Goal: Task Accomplishment & Management: Complete application form

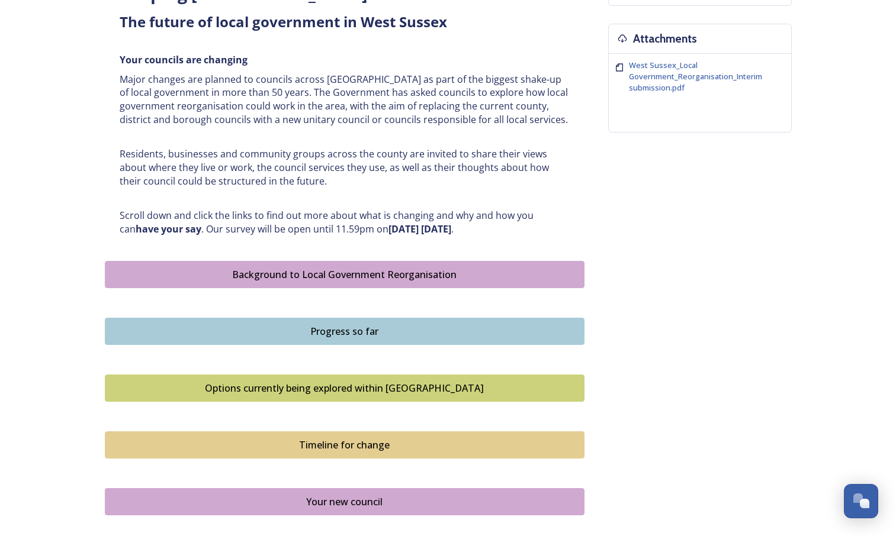
scroll to position [738, 0]
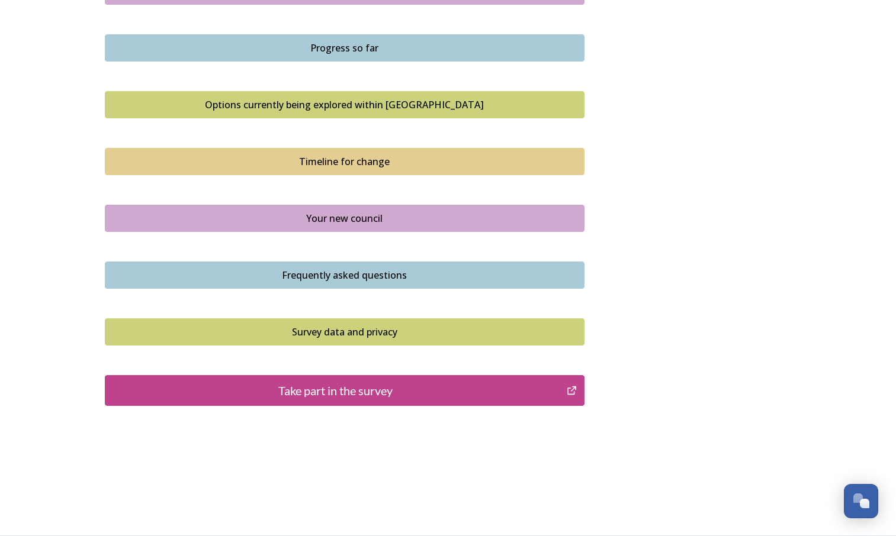
click at [342, 395] on div "Take part in the survey" at bounding box center [335, 391] width 449 height 18
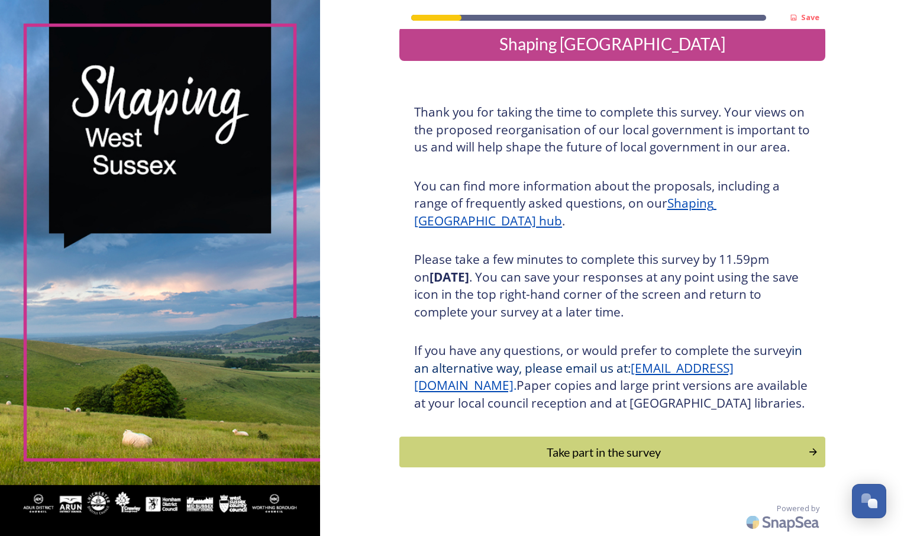
scroll to position [33, 0]
click at [603, 457] on div "Take part in the survey" at bounding box center [604, 452] width 400 height 18
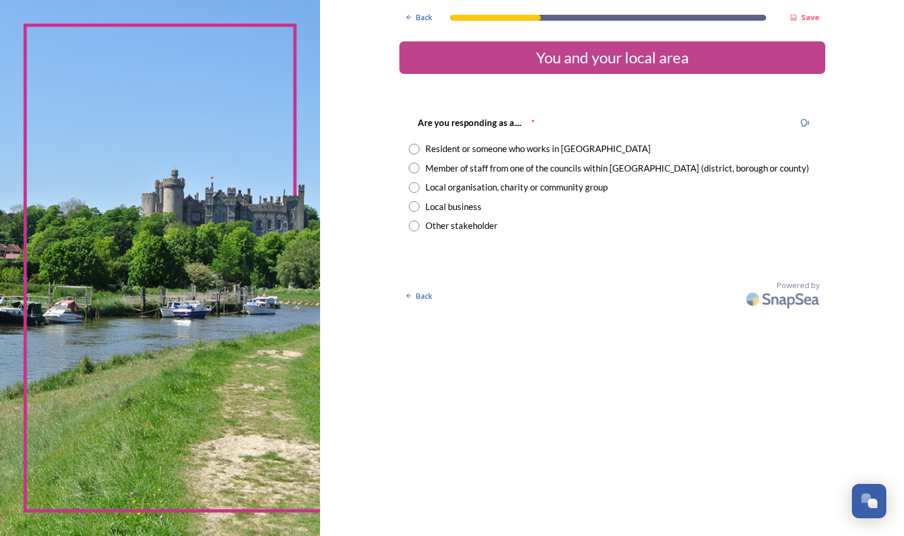
click at [414, 152] on input "radio" at bounding box center [414, 149] width 11 height 11
radio input "true"
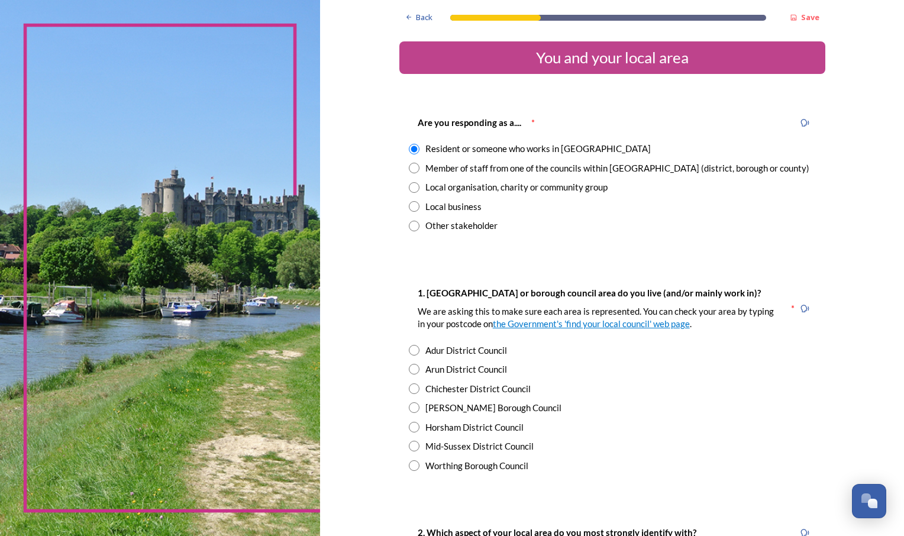
click at [413, 446] on input "radio" at bounding box center [414, 446] width 11 height 11
radio input "true"
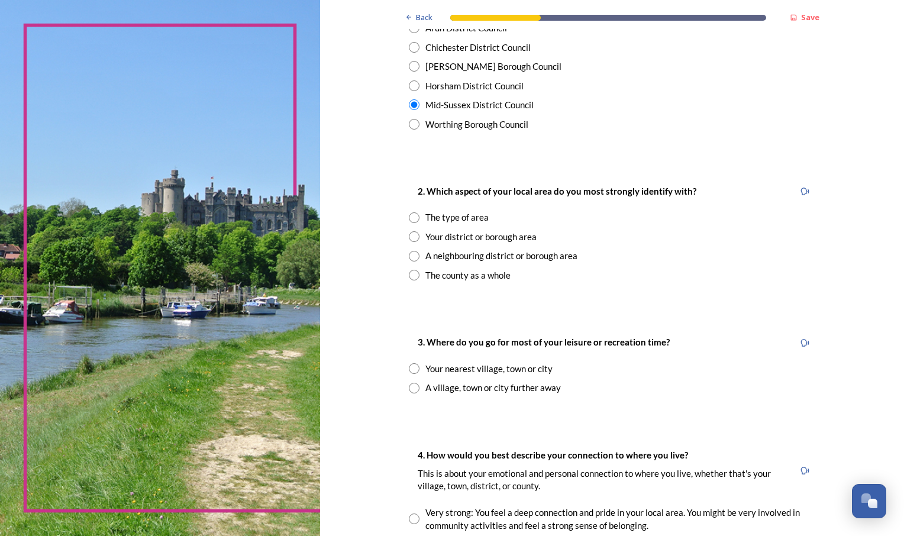
scroll to position [355, 0]
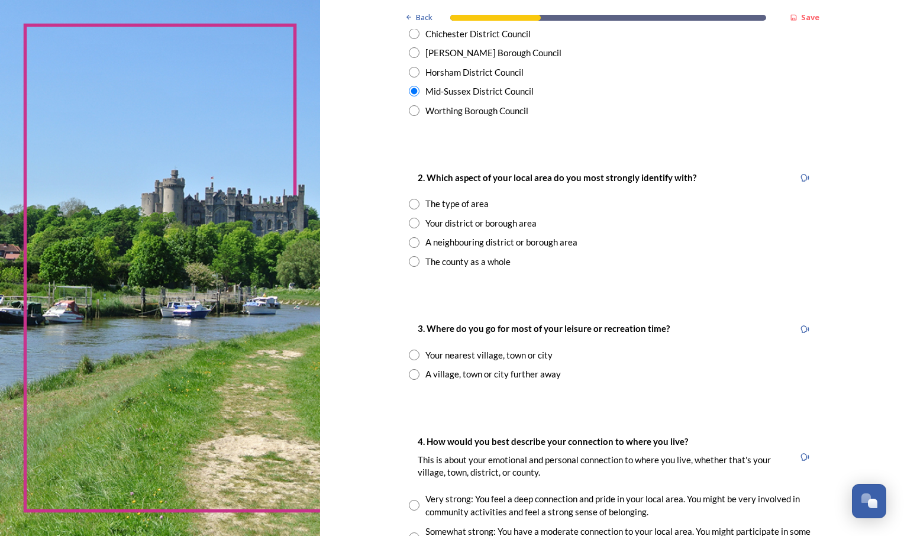
click at [409, 207] on input "radio" at bounding box center [414, 204] width 11 height 11
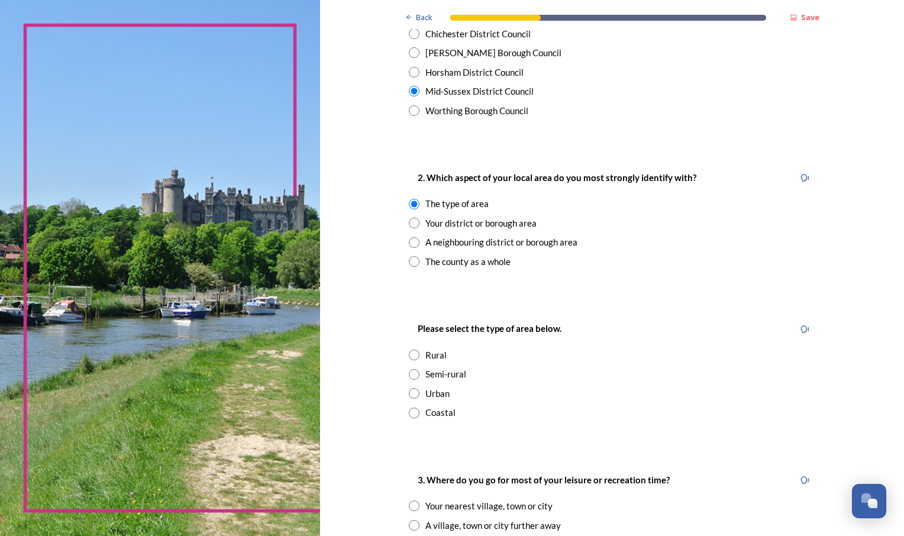
click at [409, 217] on div "Your district or borough area" at bounding box center [612, 224] width 407 height 14
radio input "false"
radio input "true"
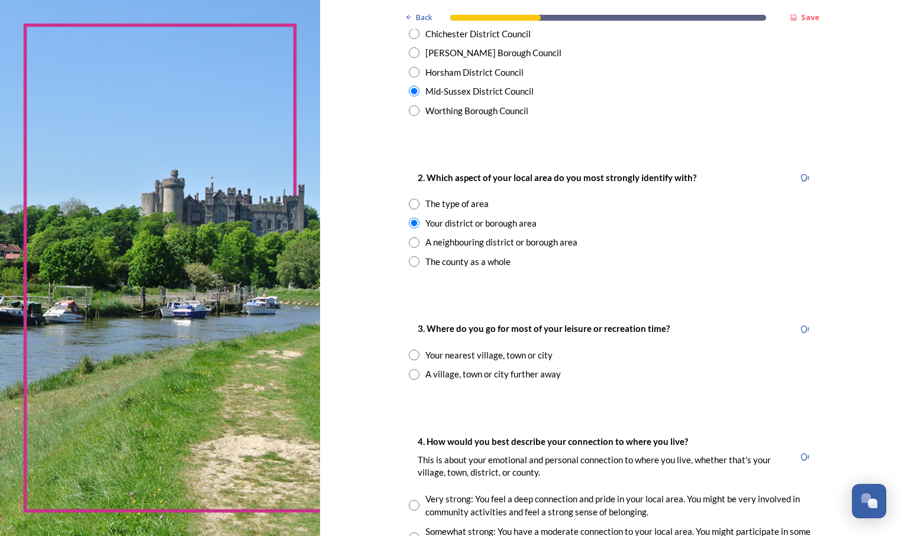
click at [412, 352] on input "radio" at bounding box center [414, 355] width 11 height 11
radio input "true"
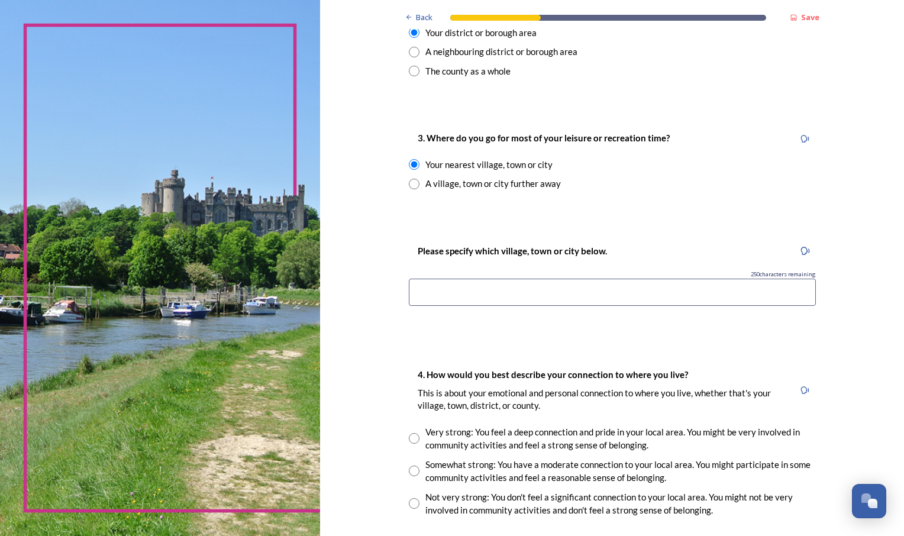
scroll to position [533, 0]
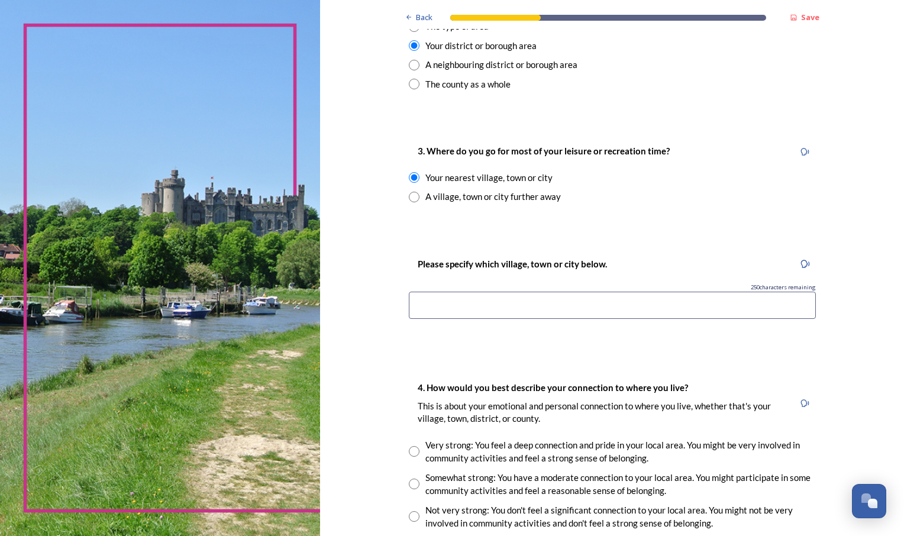
click at [458, 306] on input at bounding box center [612, 305] width 407 height 27
click at [433, 306] on input "lindfeild" at bounding box center [612, 305] width 407 height 27
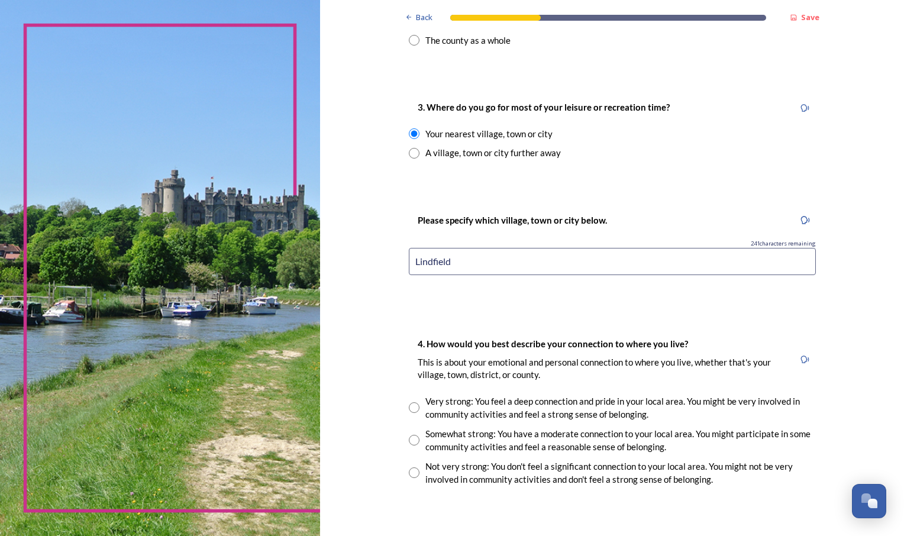
scroll to position [770, 0]
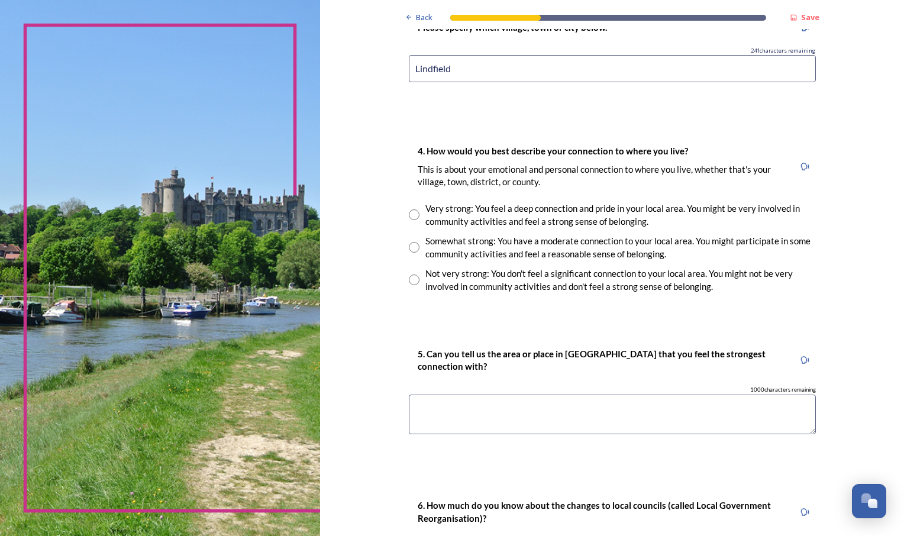
type input "Lindfield"
click at [409, 244] on input "radio" at bounding box center [414, 247] width 11 height 11
radio input "true"
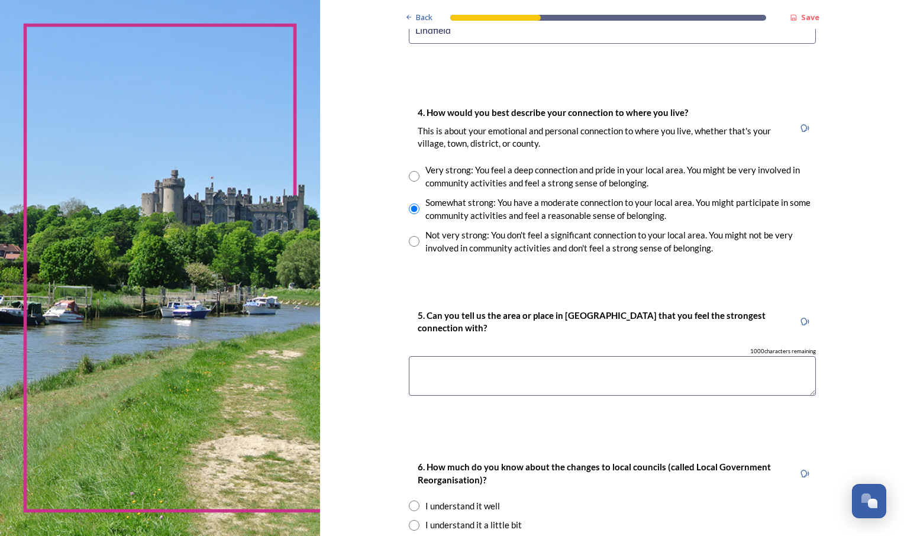
scroll to position [829, 0]
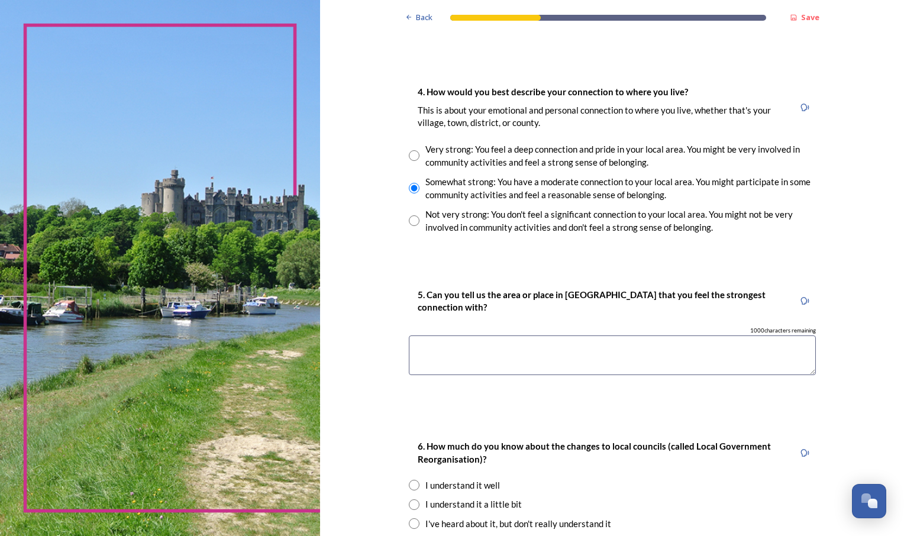
click at [413, 346] on textarea at bounding box center [612, 356] width 407 height 40
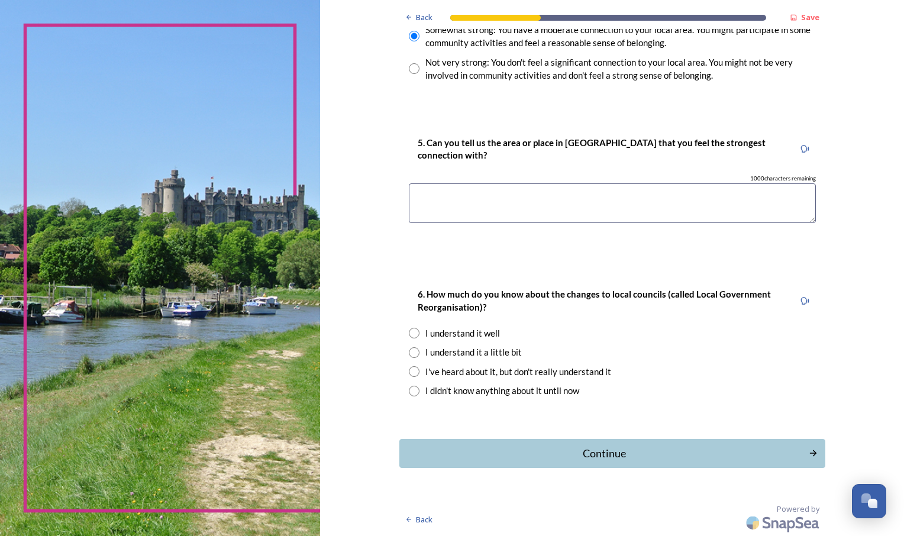
scroll to position [981, 0]
click at [421, 191] on textarea at bounding box center [612, 203] width 407 height 40
click at [411, 352] on input "radio" at bounding box center [414, 352] width 11 height 11
radio input "true"
click at [604, 460] on div "Continue" at bounding box center [604, 453] width 401 height 16
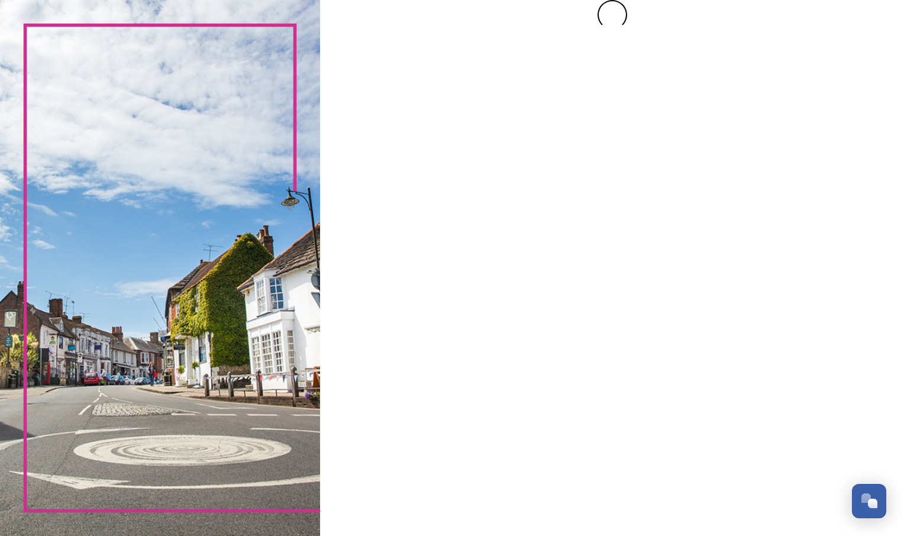
scroll to position [0, 0]
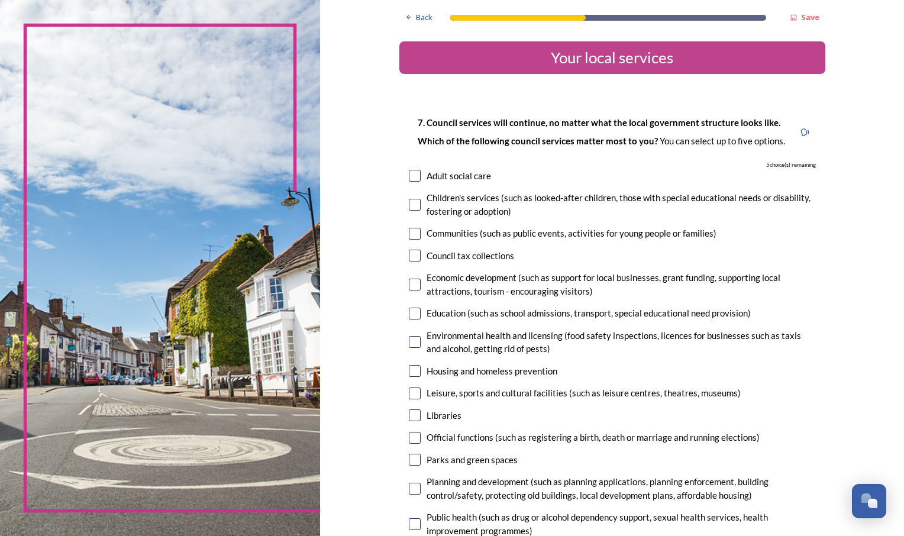
click at [409, 177] on input "checkbox" at bounding box center [415, 176] width 12 height 12
checkbox input "true"
click at [409, 211] on div "Children's services (such as looked-after children, those with special educatio…" at bounding box center [612, 204] width 407 height 27
checkbox input "true"
click at [414, 257] on input "checkbox" at bounding box center [415, 256] width 12 height 12
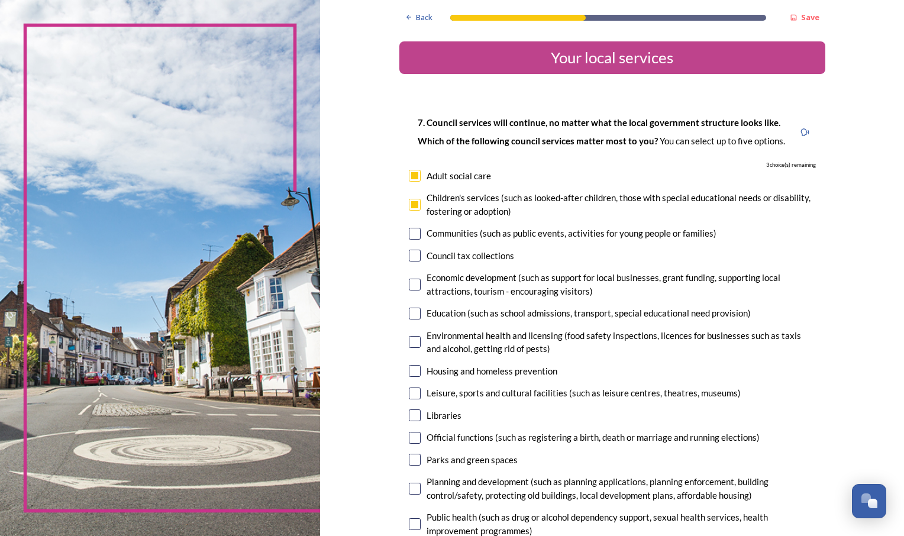
checkbox input "true"
click at [413, 288] on input "checkbox" at bounding box center [415, 285] width 12 height 12
checkbox input "true"
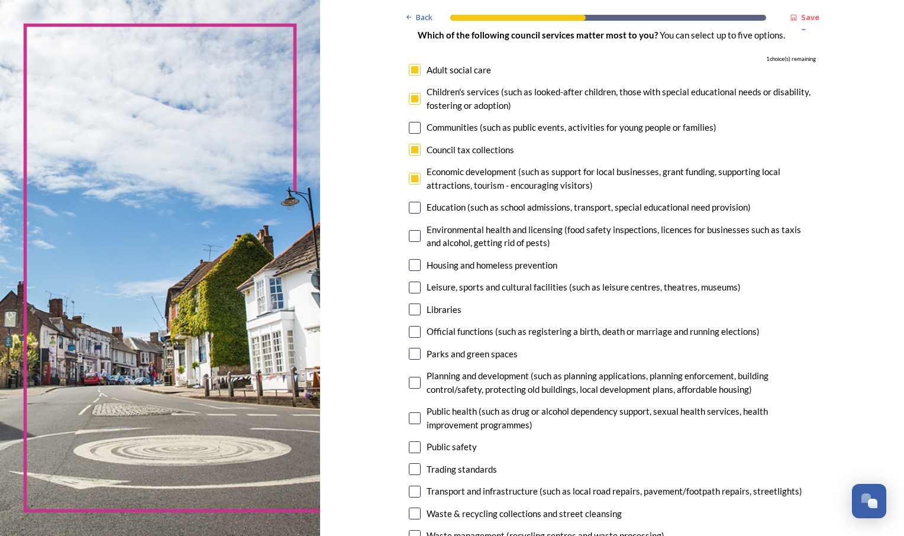
scroll to position [118, 0]
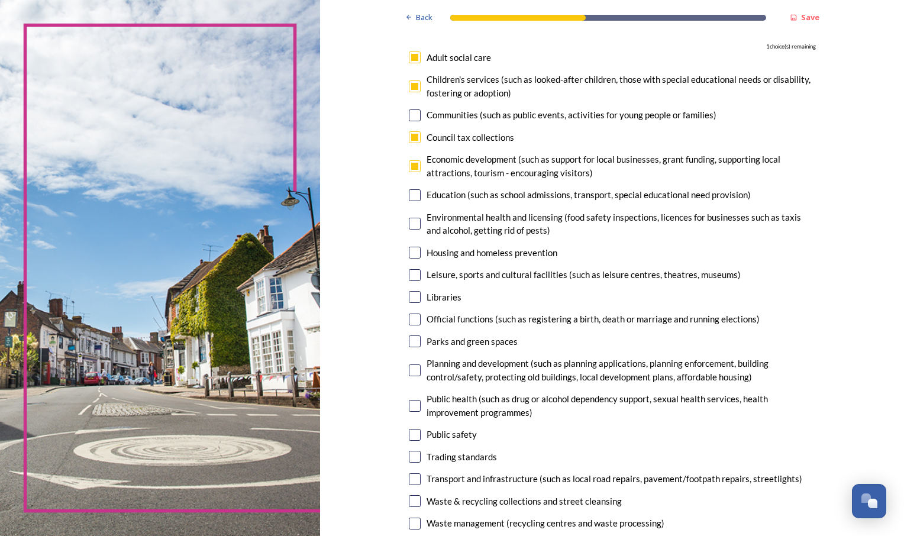
click at [413, 201] on input "checkbox" at bounding box center [415, 195] width 12 height 12
checkbox input "true"
click at [411, 222] on input "checkbox" at bounding box center [415, 224] width 12 height 12
click at [412, 224] on input "checkbox" at bounding box center [415, 224] width 12 height 12
checkbox input "false"
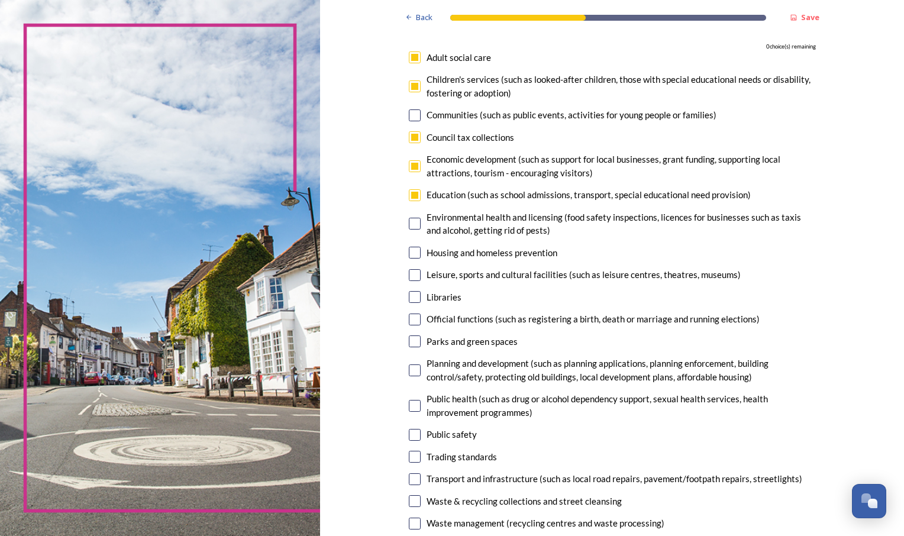
click at [413, 139] on input "checkbox" at bounding box center [415, 137] width 12 height 12
checkbox input "false"
click at [411, 225] on input "checkbox" at bounding box center [415, 224] width 12 height 12
checkbox input "true"
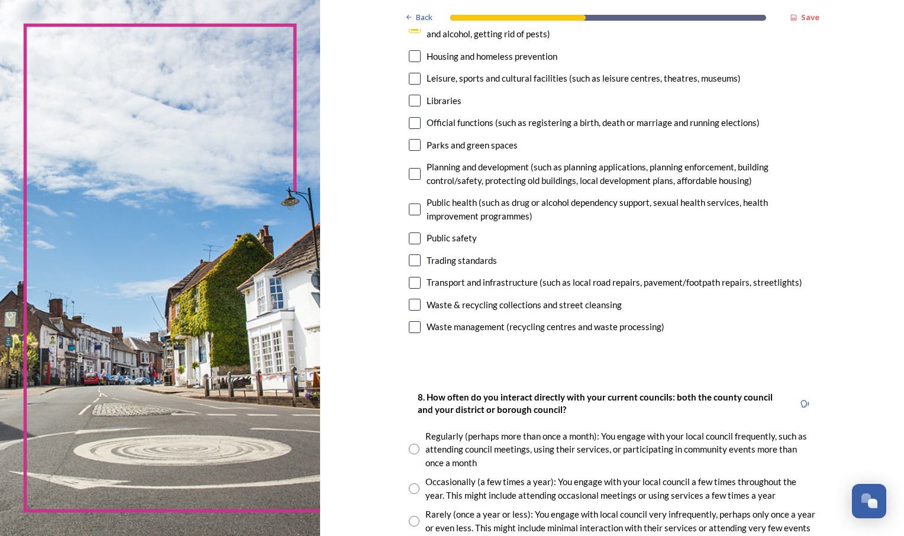
scroll to position [237, 0]
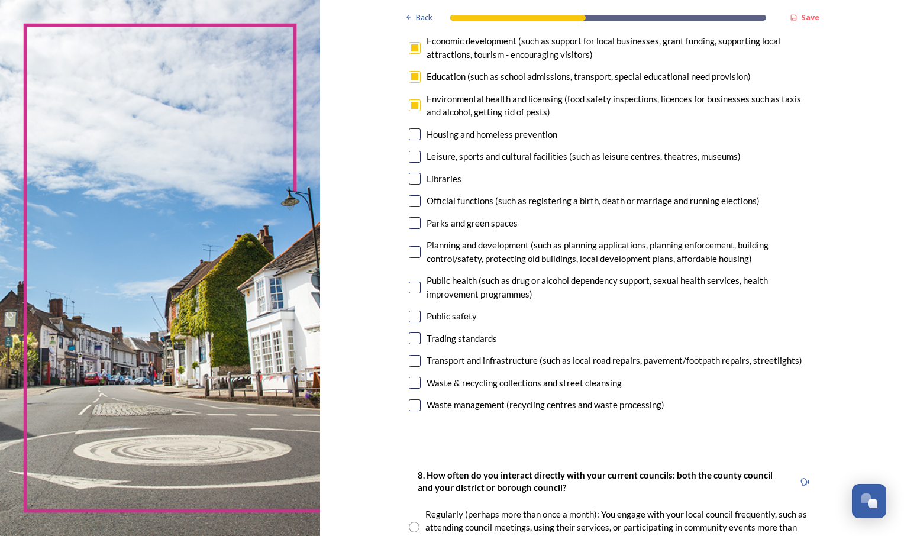
click at [414, 221] on input "checkbox" at bounding box center [415, 223] width 12 height 12
checkbox input "false"
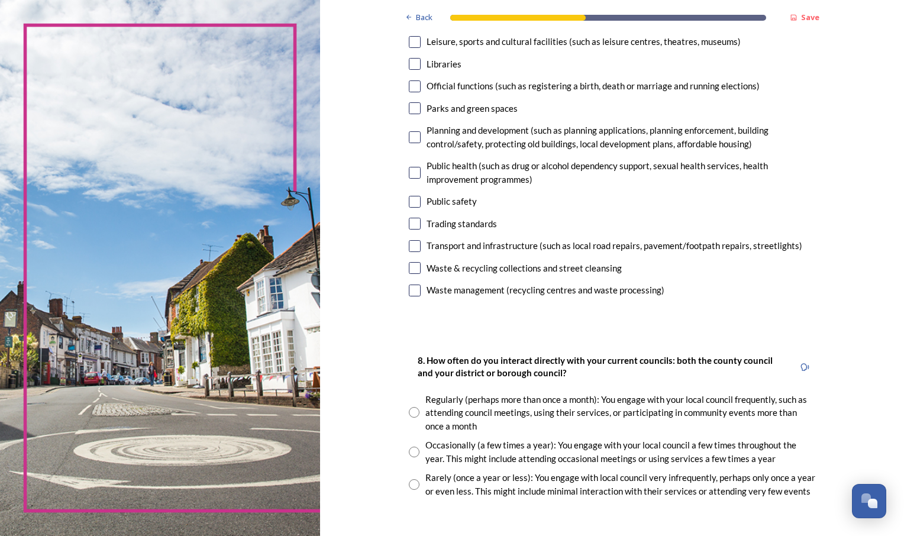
scroll to position [414, 0]
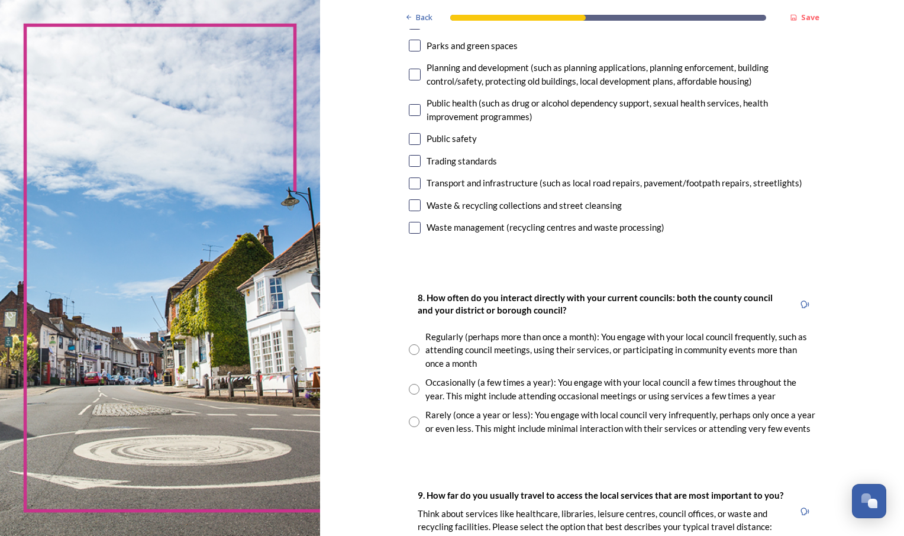
click at [409, 347] on input "radio" at bounding box center [414, 350] width 11 height 11
radio input "true"
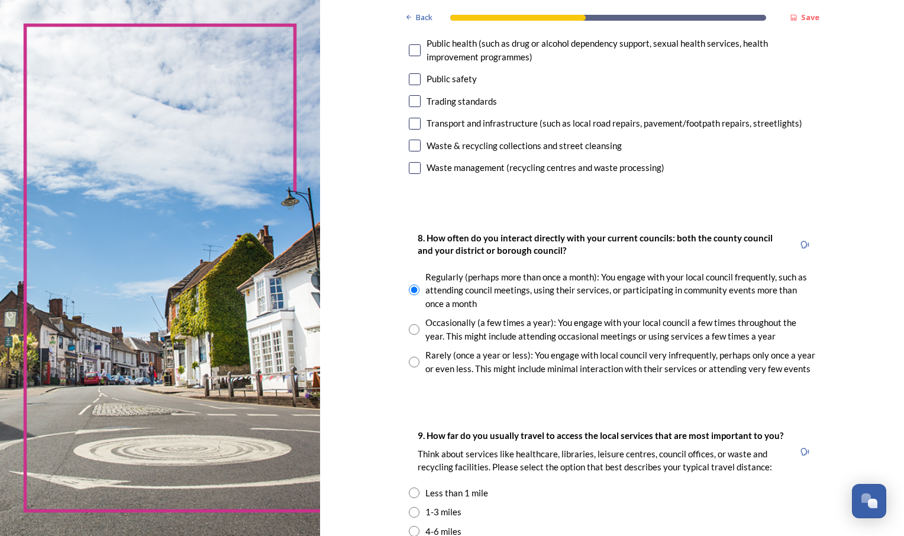
scroll to position [651, 0]
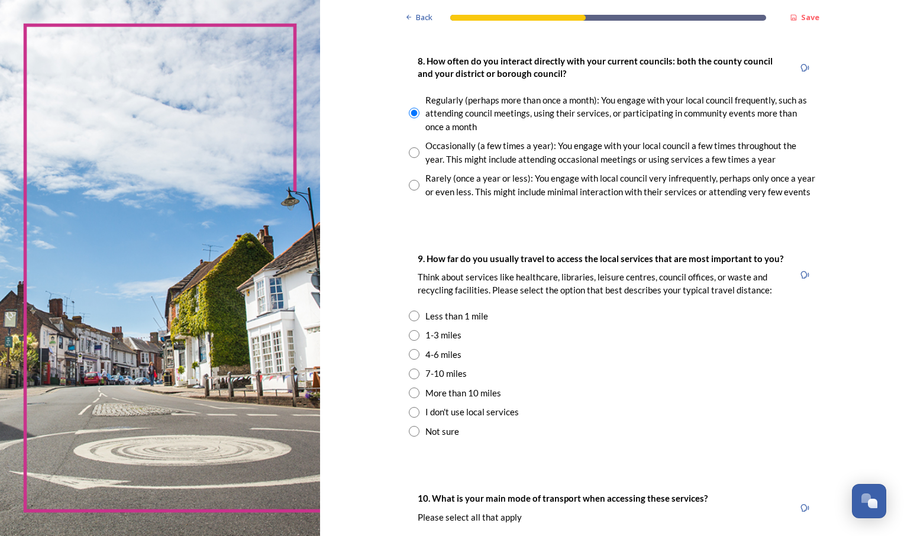
click at [412, 336] on input "radio" at bounding box center [414, 335] width 11 height 11
radio input "true"
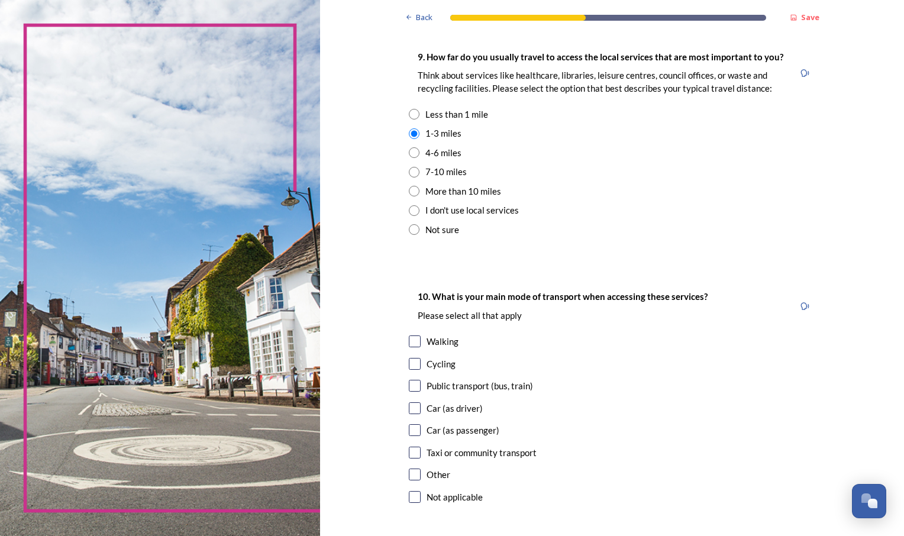
scroll to position [947, 0]
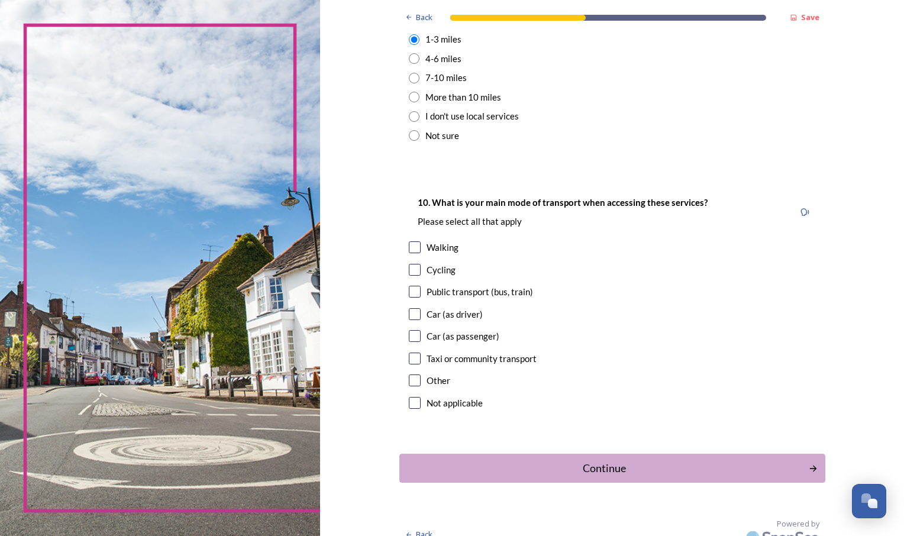
click at [409, 316] on input "checkbox" at bounding box center [415, 314] width 12 height 12
checkbox input "true"
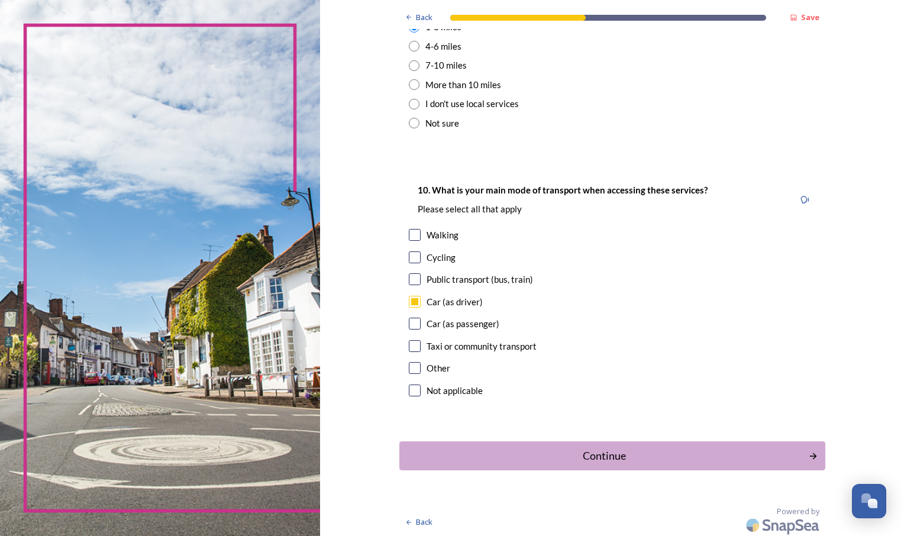
scroll to position [962, 0]
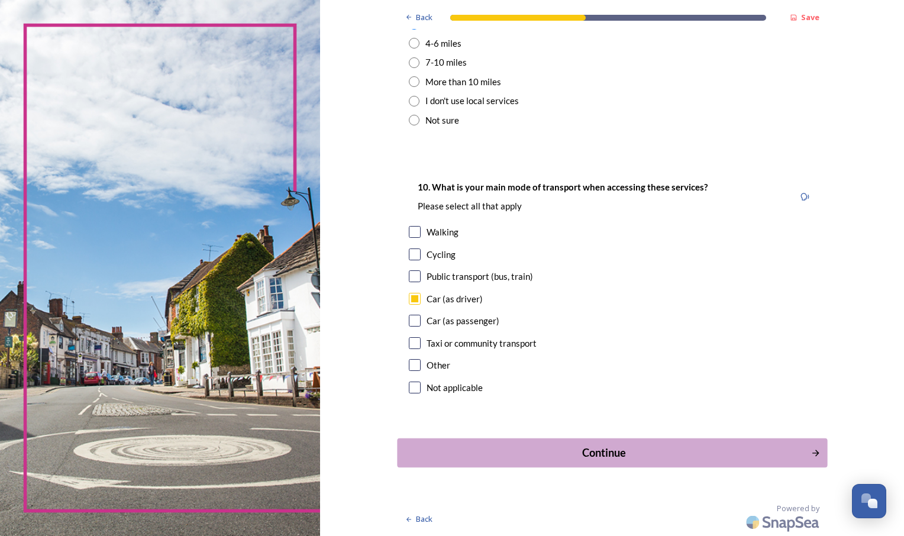
click at [594, 448] on div "Continue" at bounding box center [604, 453] width 401 height 16
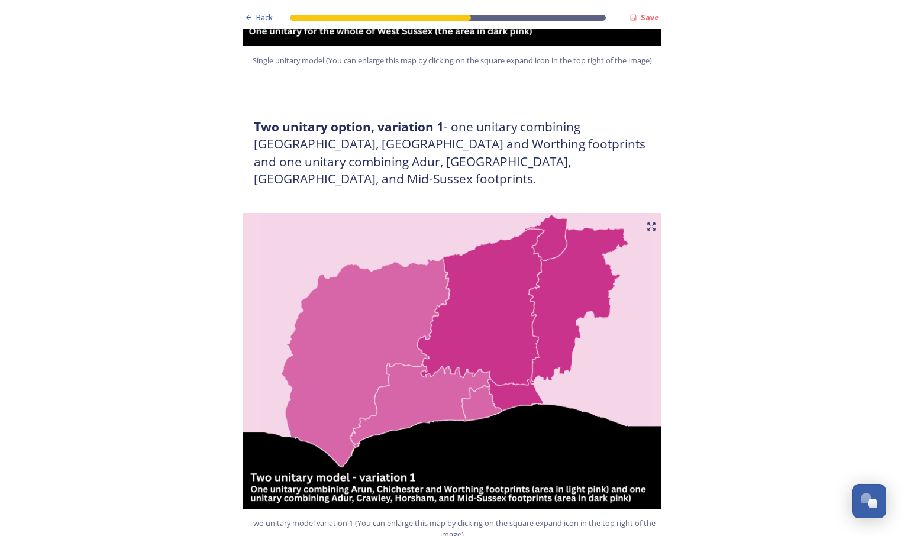
scroll to position [651, 0]
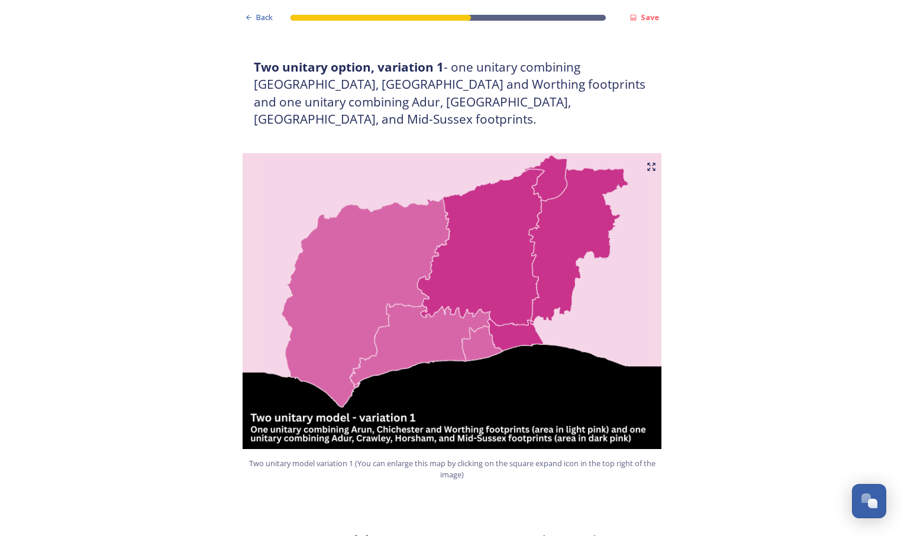
click at [507, 259] on img at bounding box center [452, 301] width 426 height 296
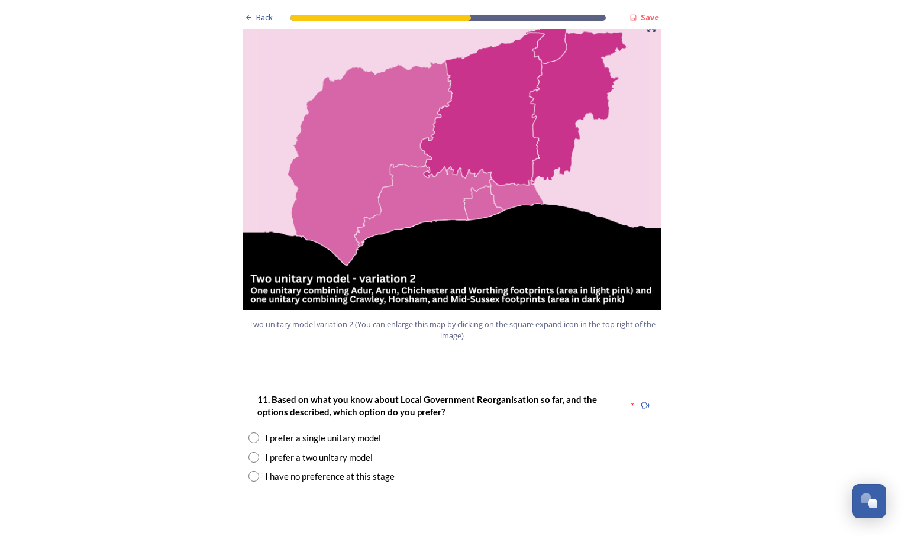
scroll to position [1243, 0]
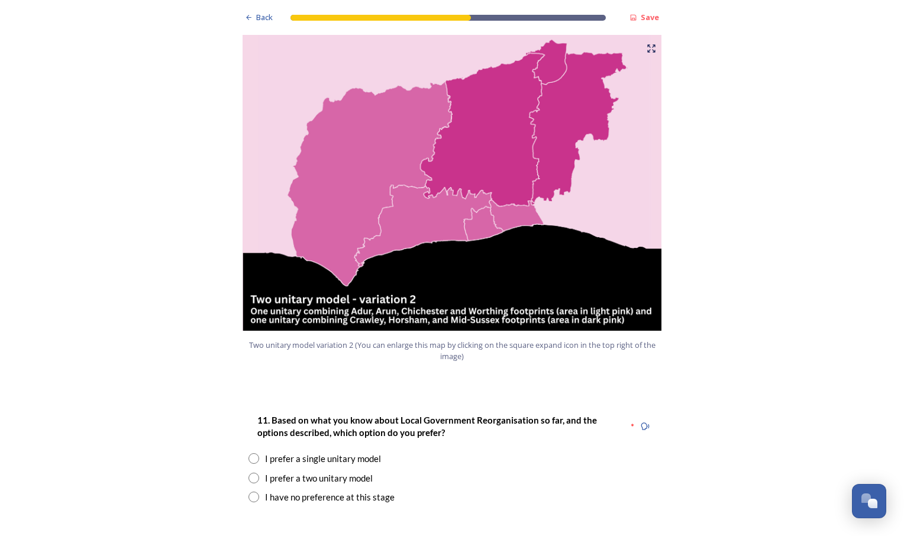
click at [252, 473] on input "radio" at bounding box center [254, 478] width 11 height 11
radio input "true"
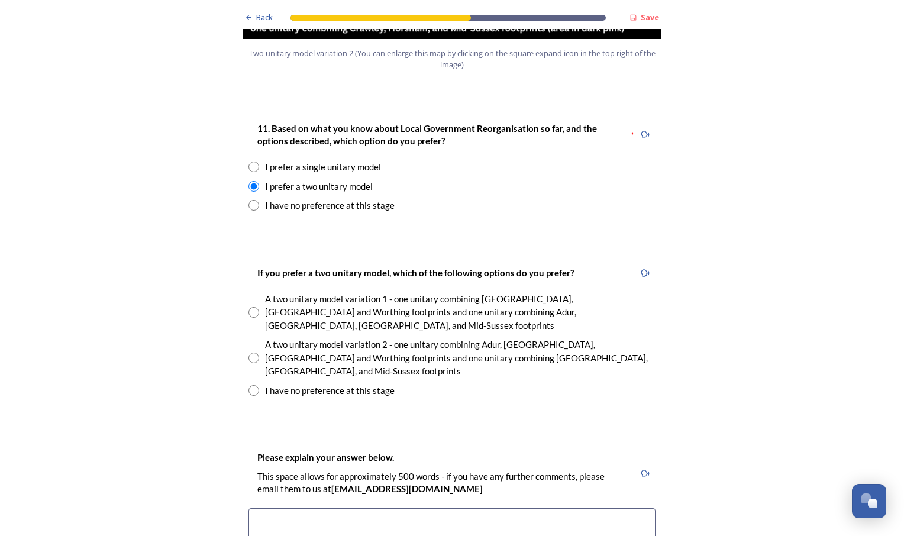
scroll to position [1539, 0]
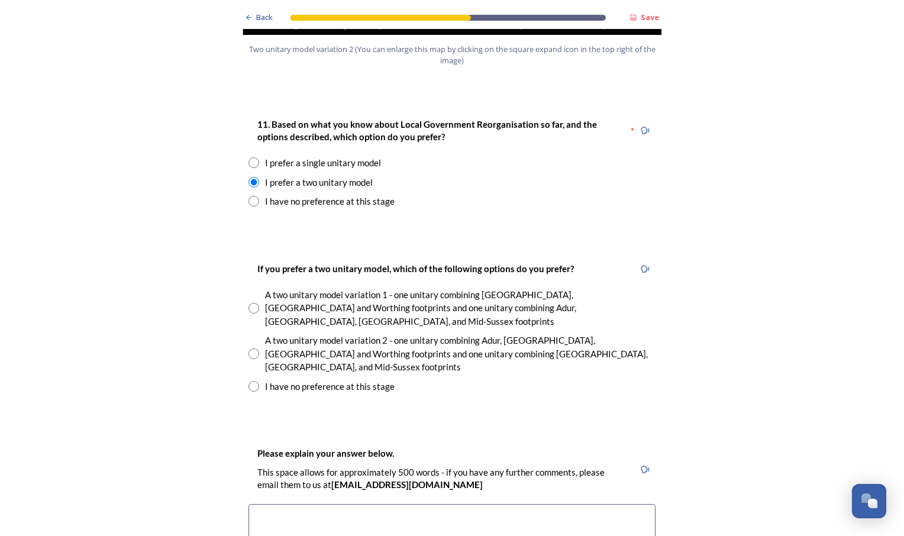
click at [242, 299] on div "If you prefer a two unitary model, which of the following options do you prefer…" at bounding box center [452, 328] width 426 height 156
click at [252, 349] on input "radio" at bounding box center [254, 354] width 11 height 11
radio input "true"
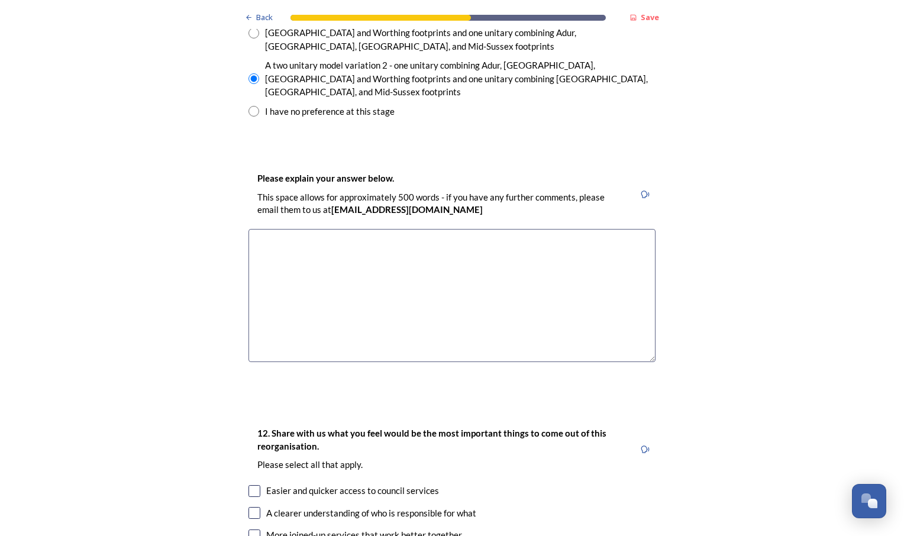
scroll to position [1894, 0]
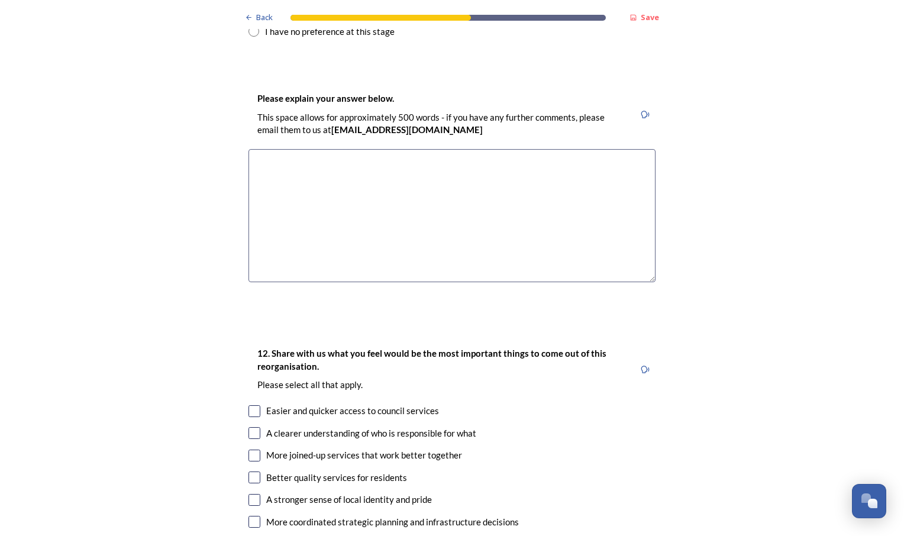
click at [251, 405] on input "checkbox" at bounding box center [255, 411] width 12 height 12
checkbox input "true"
click at [249, 427] on input "checkbox" at bounding box center [255, 433] width 12 height 12
checkbox input "true"
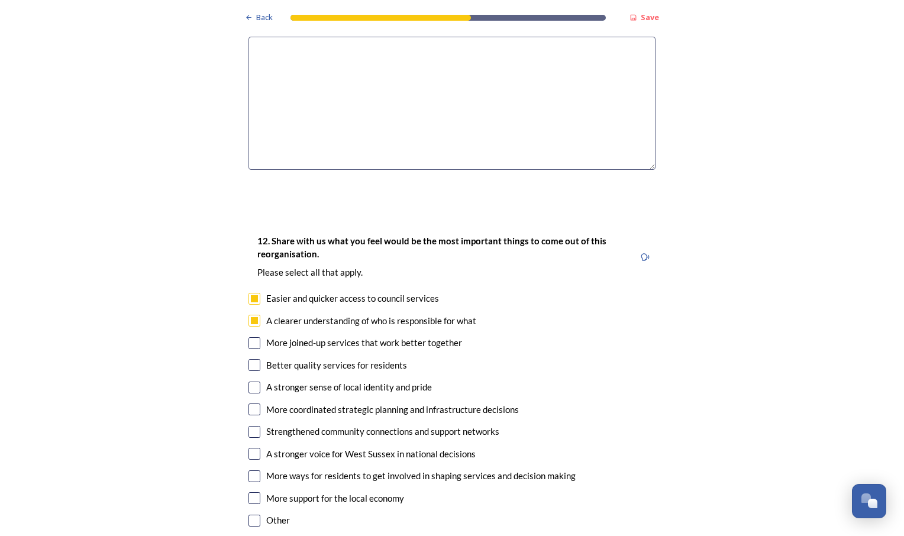
scroll to position [2013, 0]
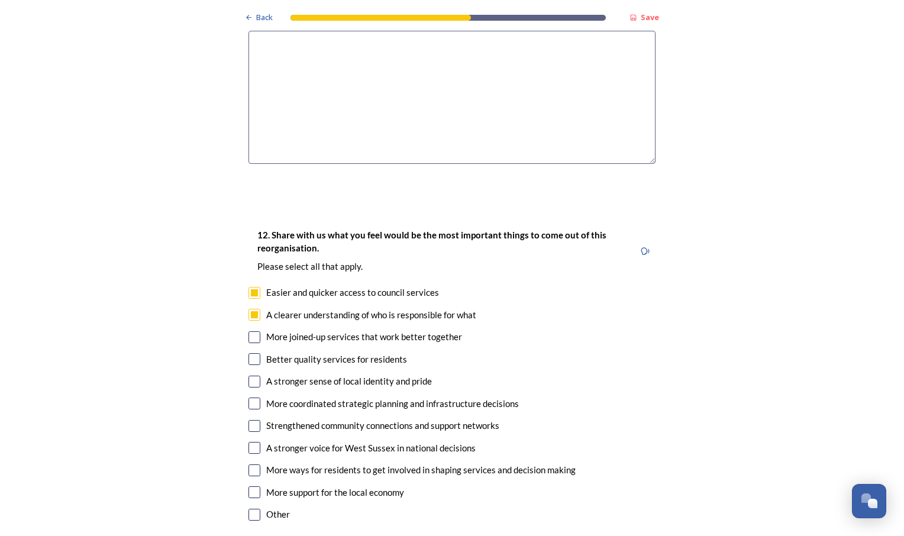
click at [250, 331] on input "checkbox" at bounding box center [255, 337] width 12 height 12
checkbox input "true"
click at [249, 442] on input "checkbox" at bounding box center [255, 448] width 12 height 12
checkbox input "true"
click at [253, 487] on input "checkbox" at bounding box center [255, 493] width 12 height 12
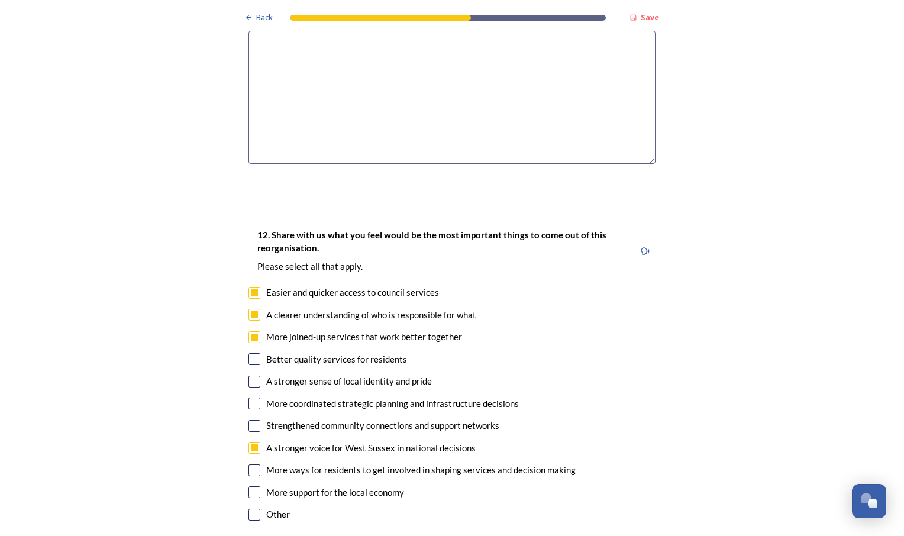
checkbox input "true"
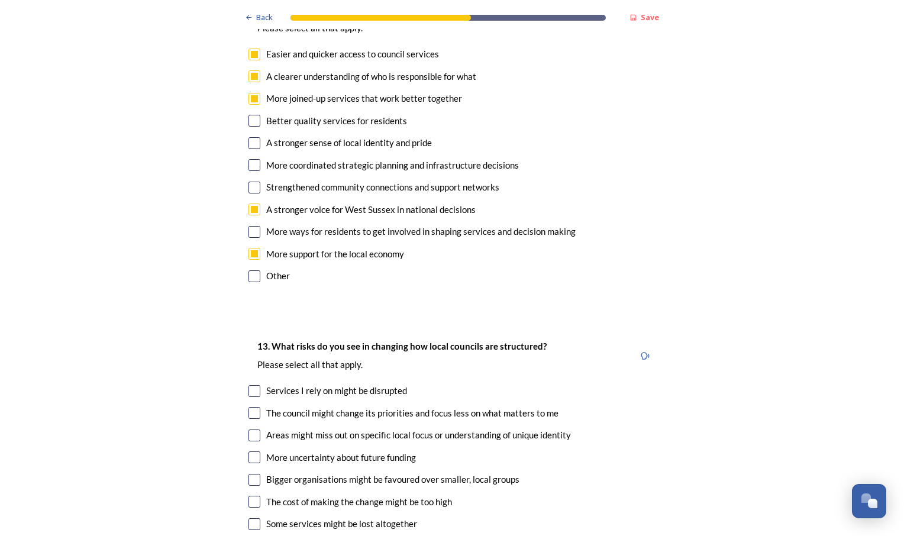
scroll to position [2309, 0]
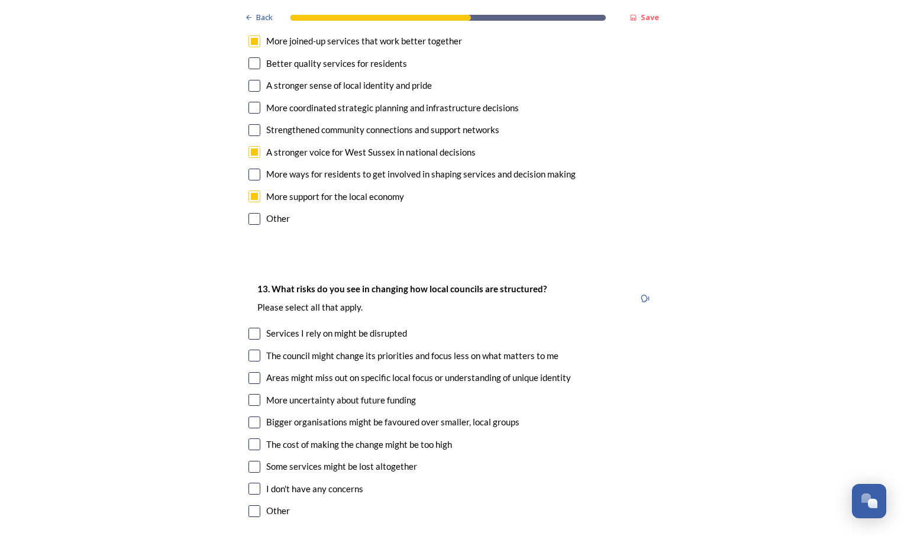
click at [266, 327] on div "Services I rely on might be disrupted" at bounding box center [336, 334] width 141 height 14
click at [249, 328] on input "checkbox" at bounding box center [255, 334] width 12 height 12
checkbox input "true"
click at [249, 394] on input "checkbox" at bounding box center [255, 400] width 12 height 12
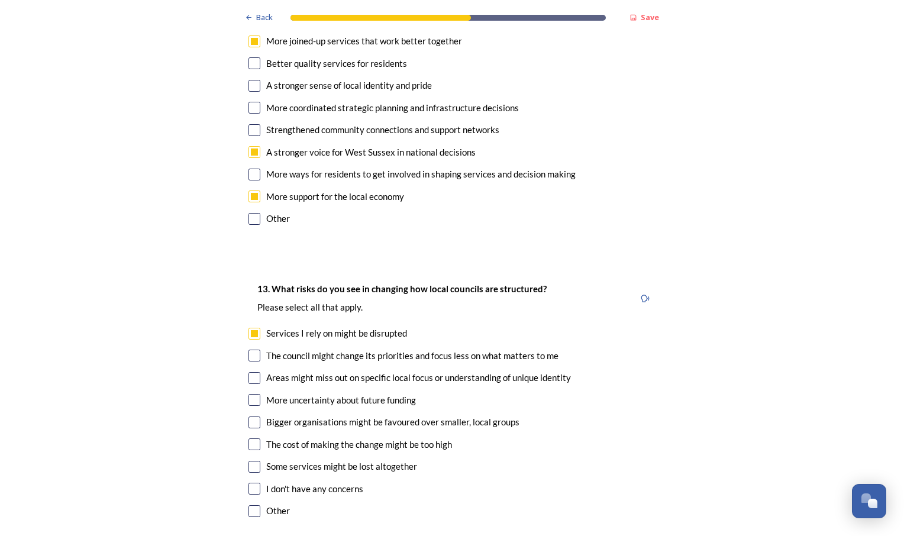
checkbox input "true"
click at [249, 416] on div "Bigger organisations might be favoured over smaller, local groups" at bounding box center [452, 423] width 407 height 14
click at [249, 368] on div "13. What risks do you see in changing how local councils are structured? ﻿Pleas…" at bounding box center [452, 401] width 426 height 263
click at [249, 417] on input "checkbox" at bounding box center [255, 423] width 12 height 12
checkbox input "false"
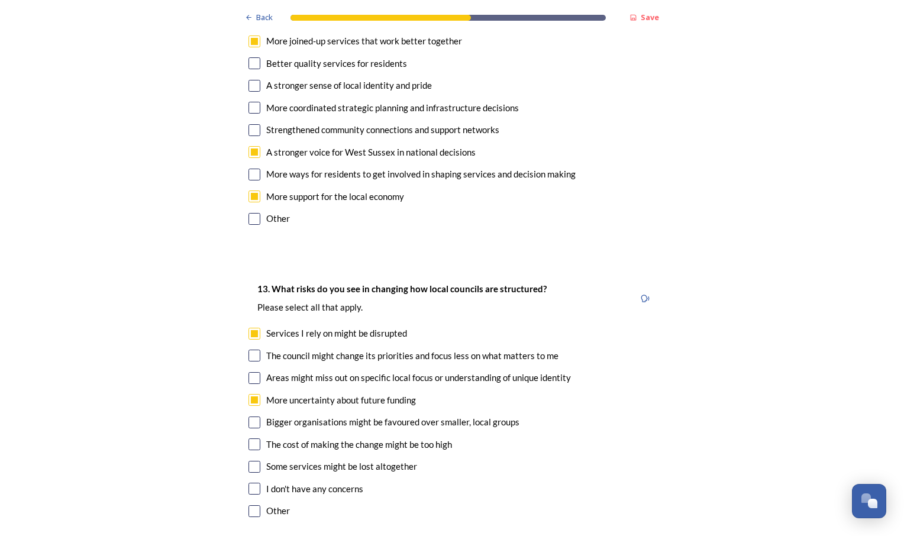
click at [253, 439] on input "checkbox" at bounding box center [255, 445] width 12 height 12
checkbox input "true"
click at [252, 461] on input "checkbox" at bounding box center [255, 467] width 12 height 12
checkbox input "true"
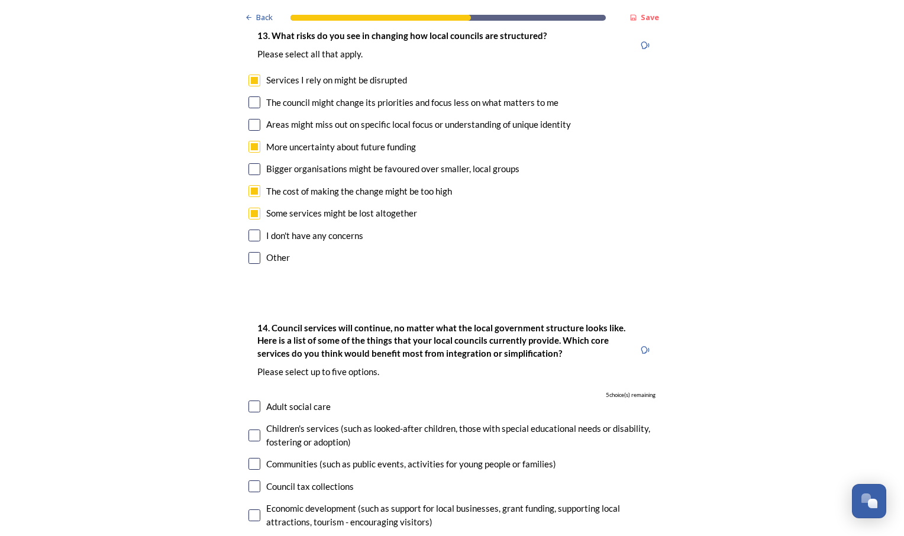
scroll to position [2605, 0]
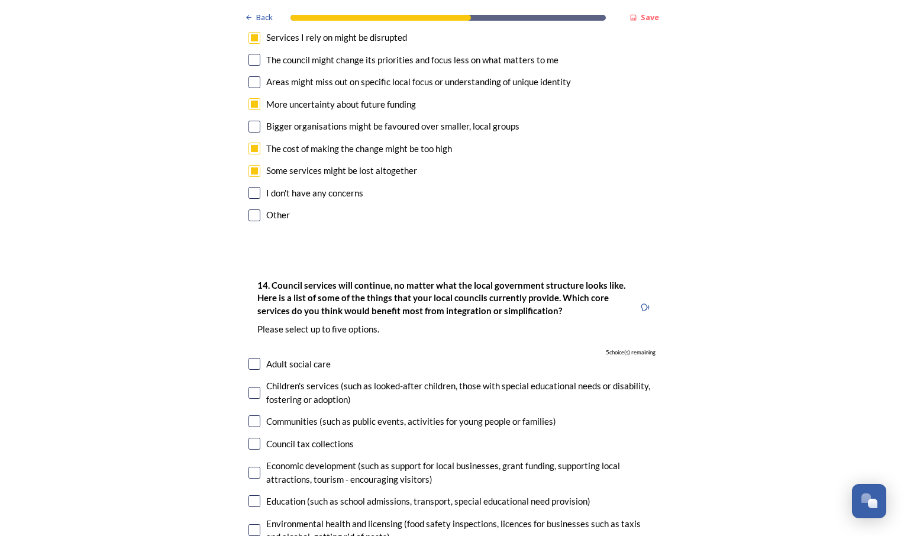
click at [252, 358] on input "checkbox" at bounding box center [255, 364] width 12 height 12
checkbox input "true"
click at [252, 495] on input "checkbox" at bounding box center [255, 501] width 12 height 12
checkbox input "true"
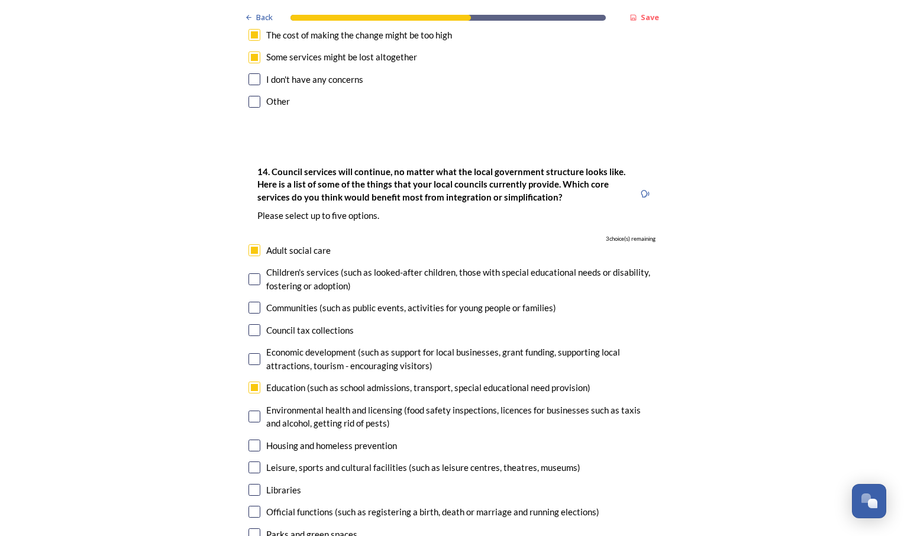
scroll to position [2723, 0]
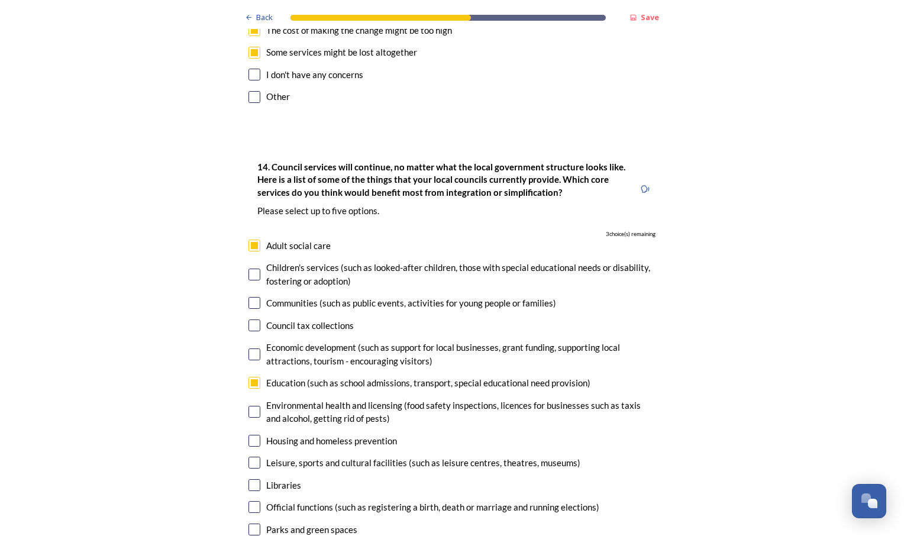
click at [249, 406] on input "checkbox" at bounding box center [255, 412] width 12 height 12
checkbox input "true"
click at [251, 457] on input "checkbox" at bounding box center [255, 463] width 12 height 12
checkbox input "true"
click at [252, 435] on input "checkbox" at bounding box center [255, 441] width 12 height 12
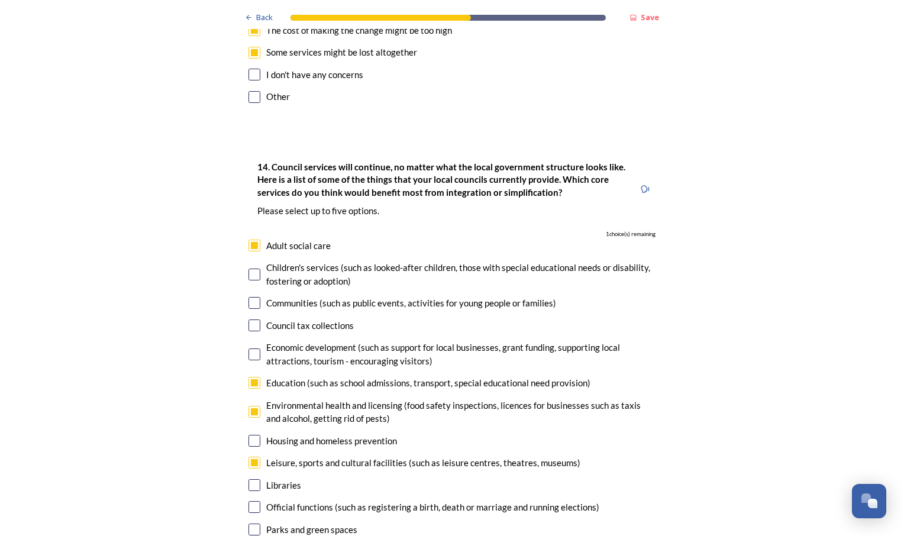
checkbox input "true"
click at [250, 457] on input "checkbox" at bounding box center [255, 463] width 12 height 12
checkbox input "false"
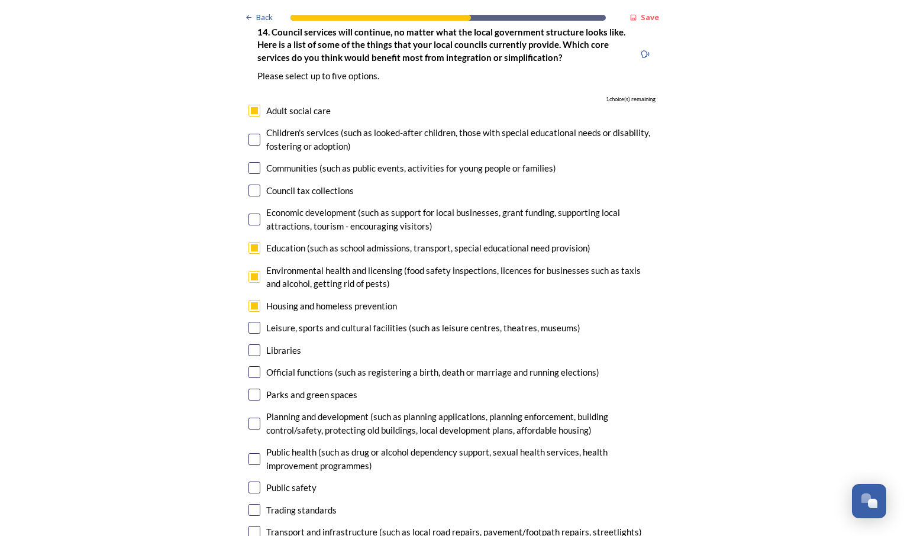
scroll to position [2900, 0]
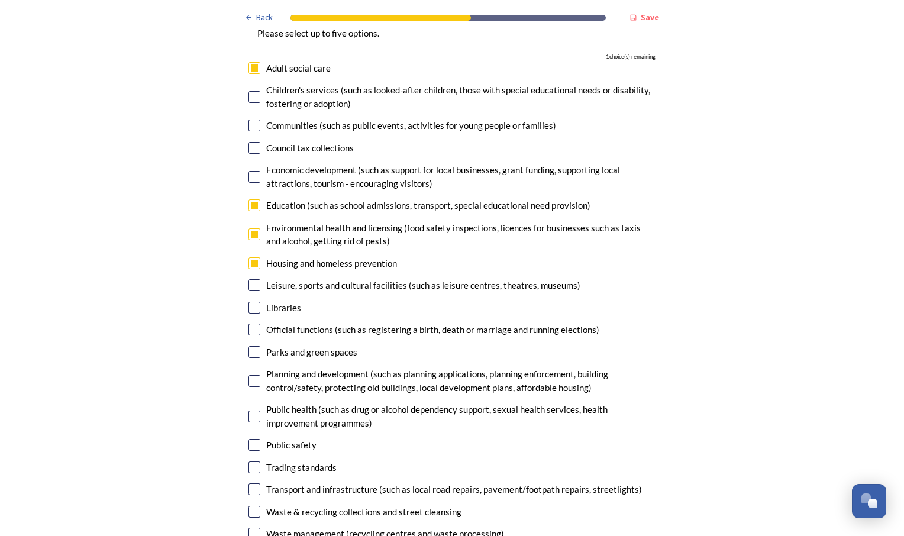
click at [249, 411] on input "checkbox" at bounding box center [255, 417] width 12 height 12
checkbox input "true"
click at [252, 484] on input "checkbox" at bounding box center [255, 490] width 12 height 12
click at [249, 484] on input "checkbox" at bounding box center [255, 490] width 12 height 12
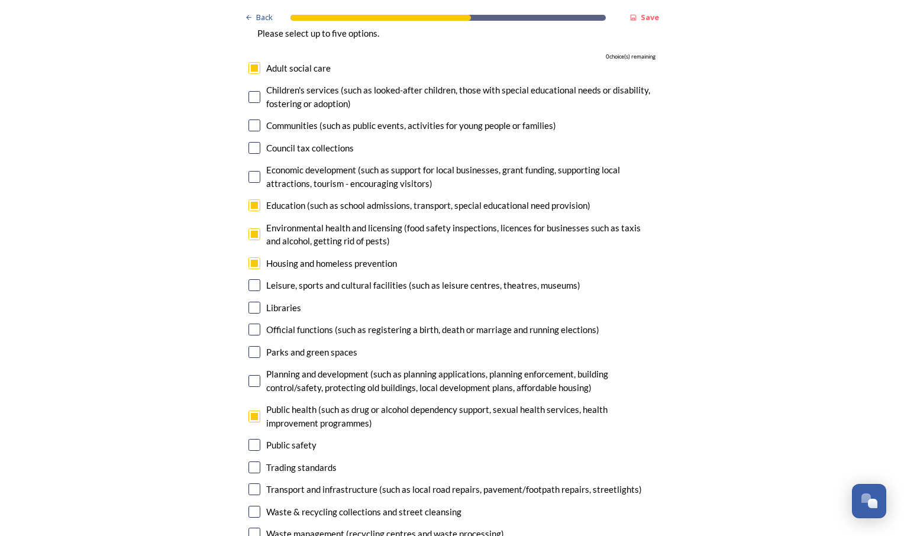
click at [249, 484] on input "checkbox" at bounding box center [255, 490] width 12 height 12
checkbox input "false"
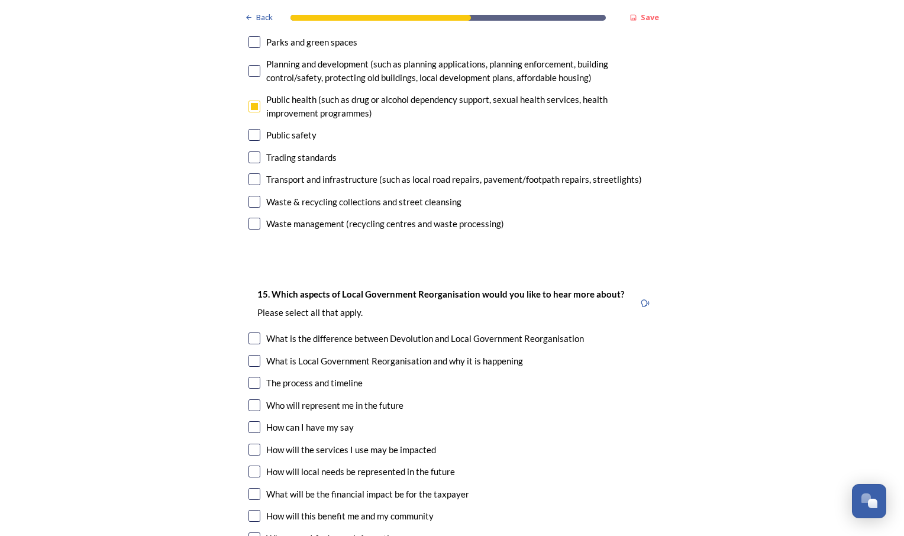
scroll to position [3256, 0]
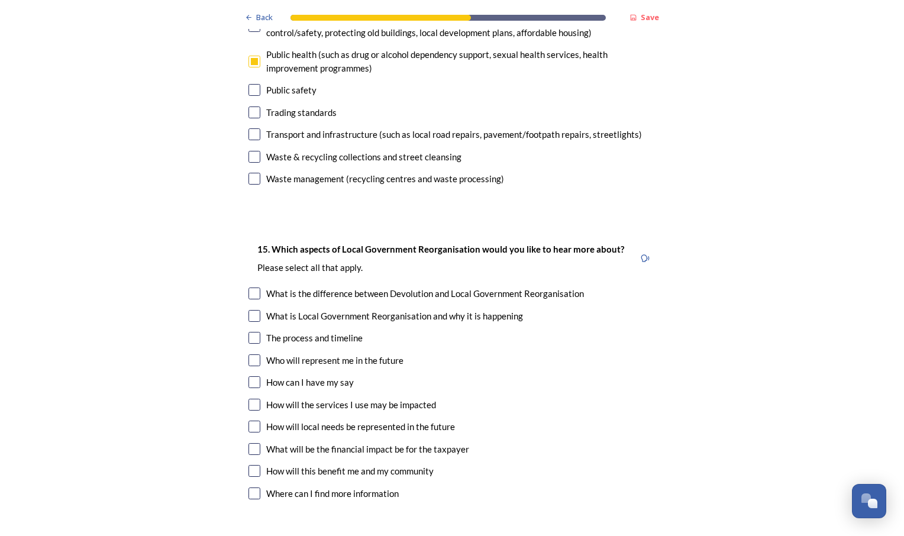
click at [249, 288] on input "checkbox" at bounding box center [255, 294] width 12 height 12
checkbox input "true"
click at [249, 332] on input "checkbox" at bounding box center [255, 338] width 12 height 12
checkbox input "true"
click at [249, 355] on input "checkbox" at bounding box center [255, 361] width 12 height 12
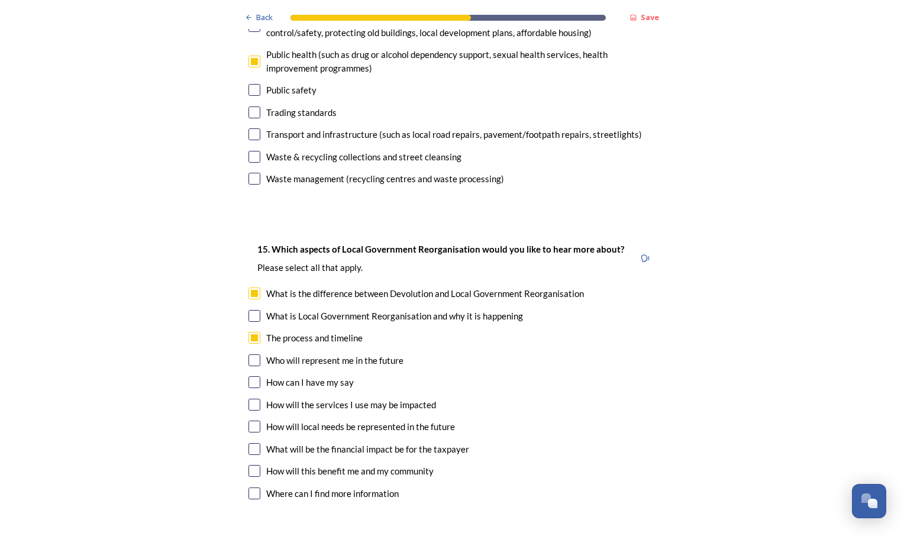
checkbox input "true"
click at [252, 421] on input "checkbox" at bounding box center [255, 427] width 12 height 12
checkbox input "true"
click at [250, 443] on input "checkbox" at bounding box center [255, 449] width 12 height 12
checkbox input "true"
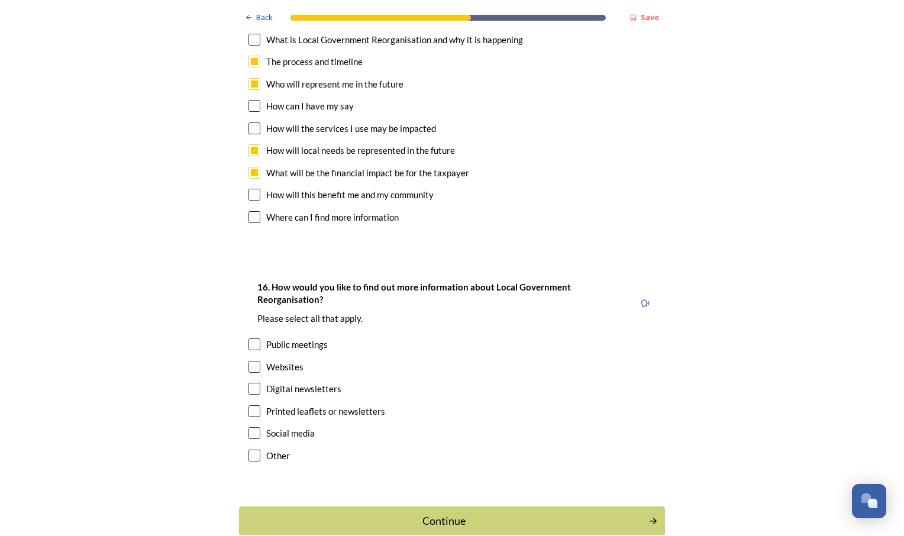
scroll to position [3539, 0]
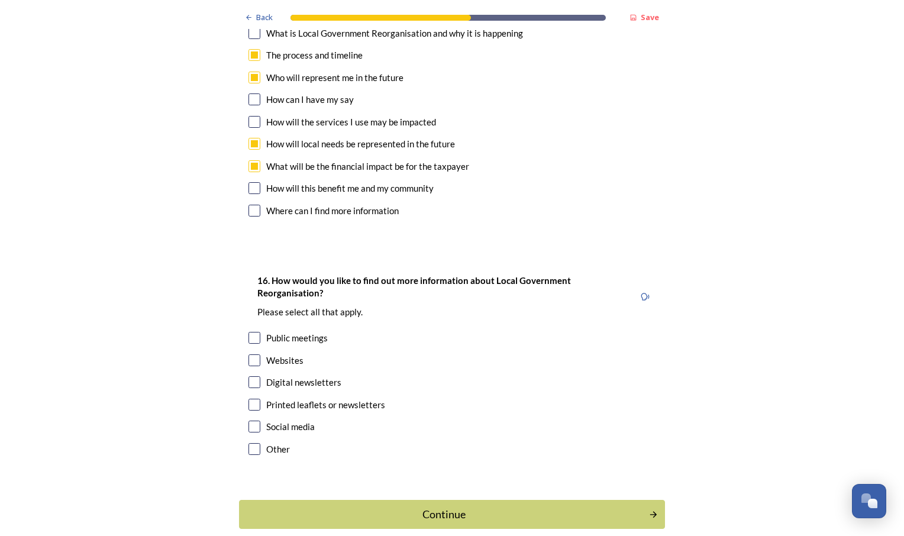
click at [250, 421] on input "checkbox" at bounding box center [255, 427] width 12 height 12
checkbox input "true"
click at [249, 332] on input "checkbox" at bounding box center [255, 338] width 12 height 12
checkbox input "true"
click at [450, 507] on div "Continue" at bounding box center [444, 515] width 401 height 16
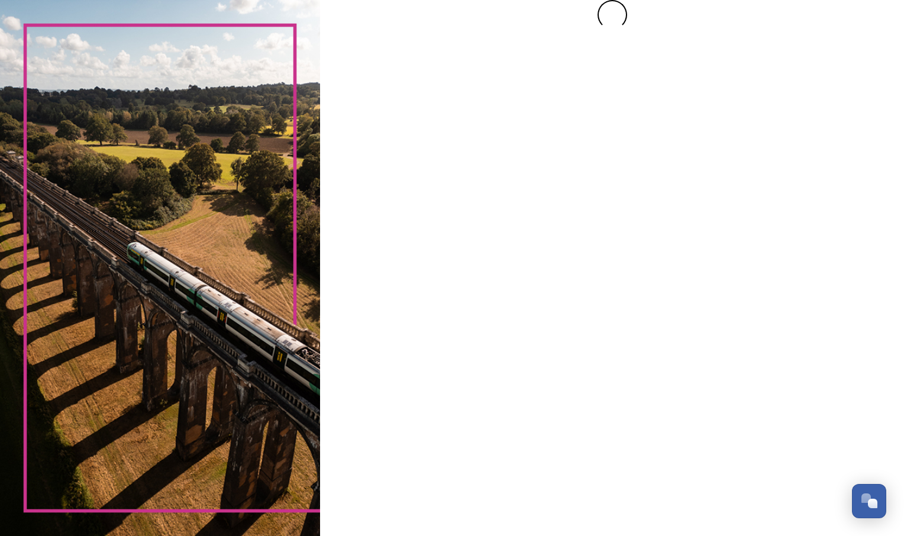
scroll to position [0, 0]
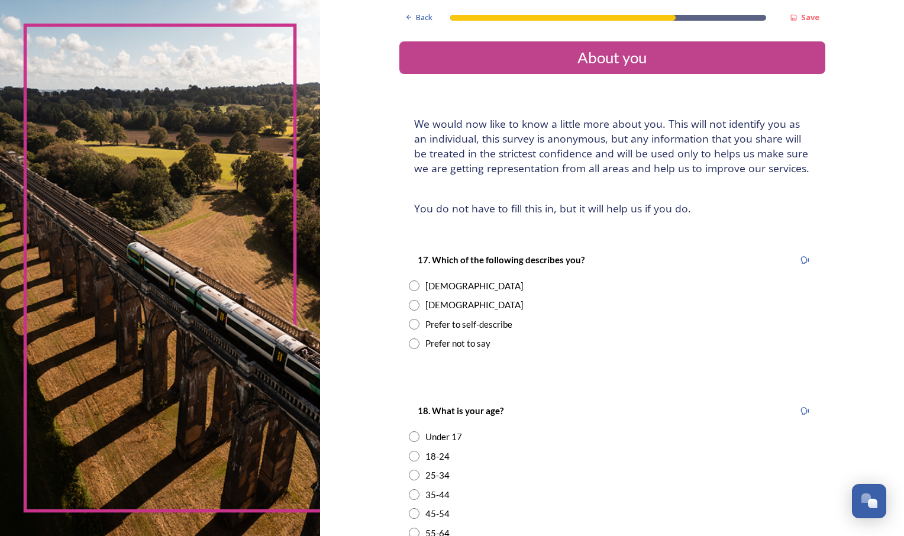
click at [416, 310] on div "[DEMOGRAPHIC_DATA]" at bounding box center [612, 305] width 407 height 14
radio input "true"
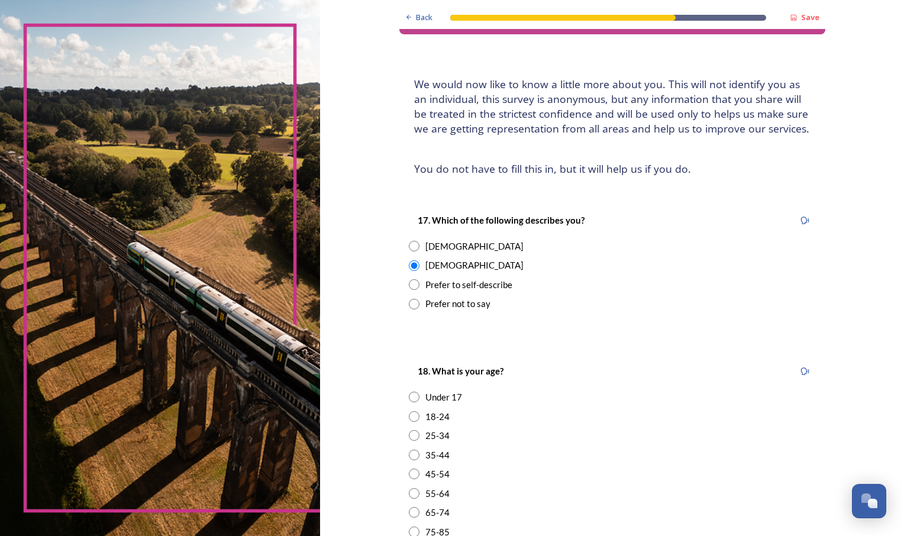
scroll to position [118, 0]
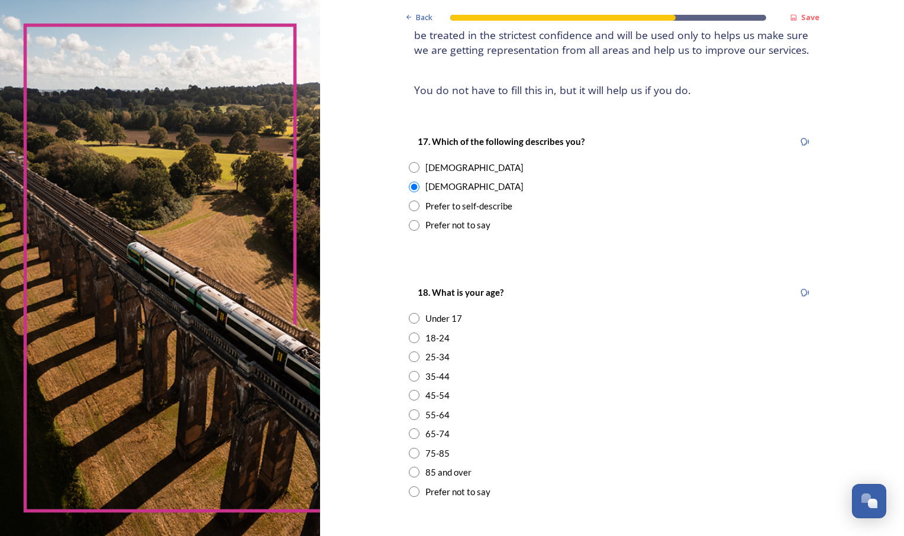
click at [410, 416] on input "radio" at bounding box center [414, 415] width 11 height 11
radio input "true"
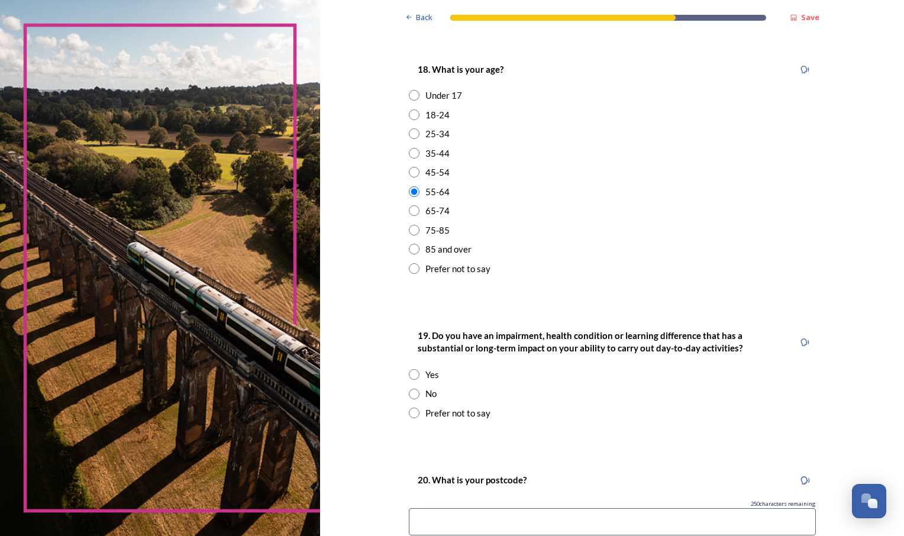
scroll to position [355, 0]
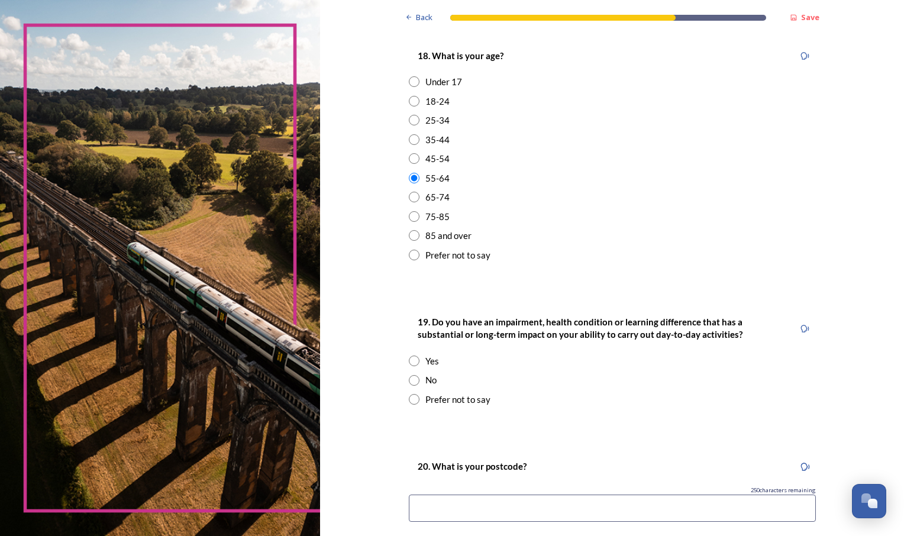
click at [409, 360] on input "radio" at bounding box center [414, 361] width 11 height 11
radio input "true"
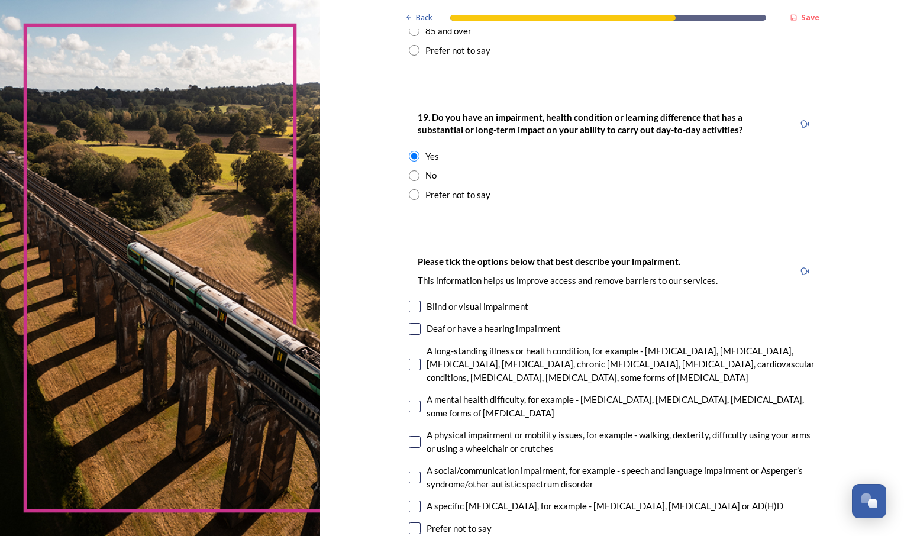
scroll to position [592, 0]
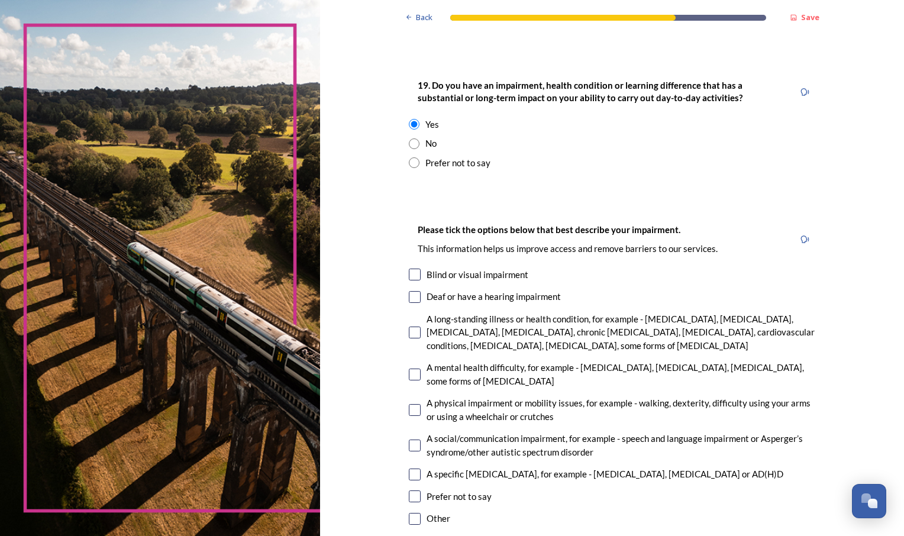
click at [414, 298] on input "checkbox" at bounding box center [415, 297] width 12 height 12
checkbox input "true"
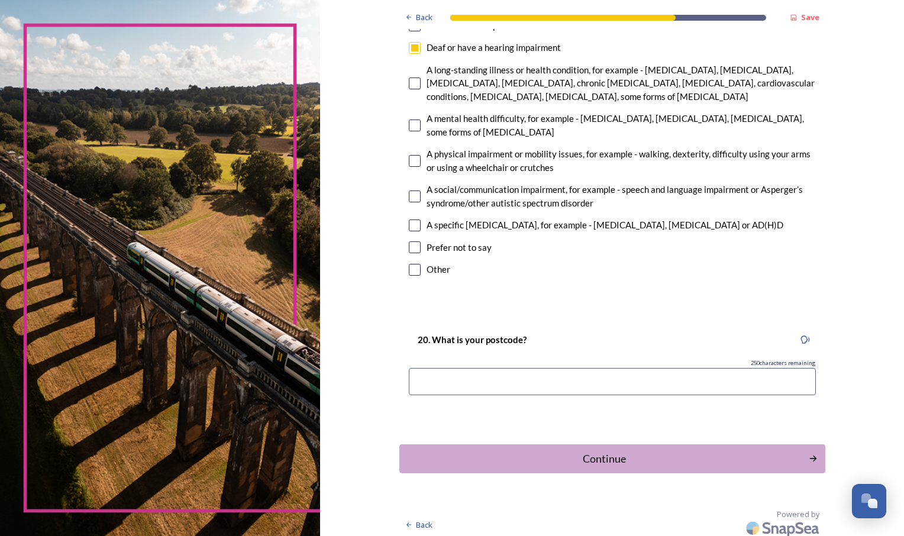
scroll to position [847, 0]
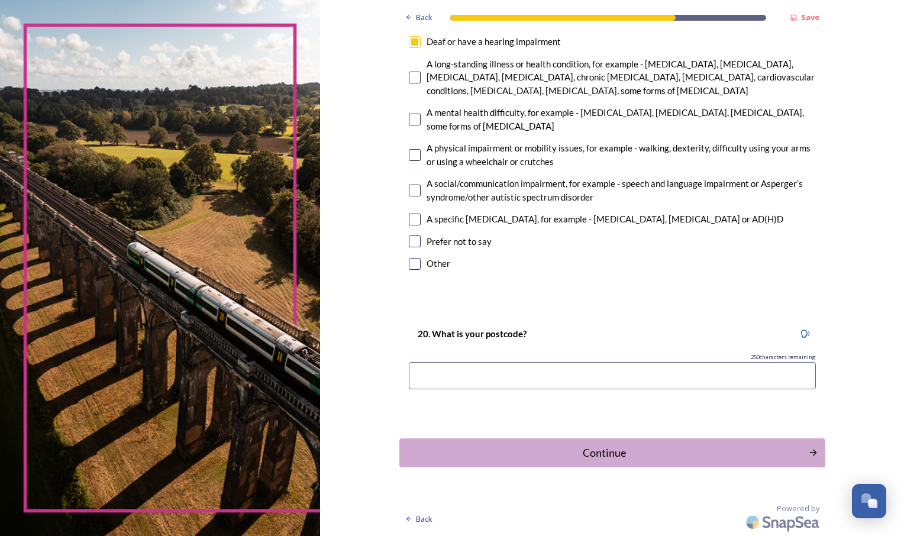
click at [675, 387] on input at bounding box center [612, 375] width 407 height 27
type input "rh16 4jf"
click at [632, 453] on div "Continue" at bounding box center [604, 453] width 401 height 16
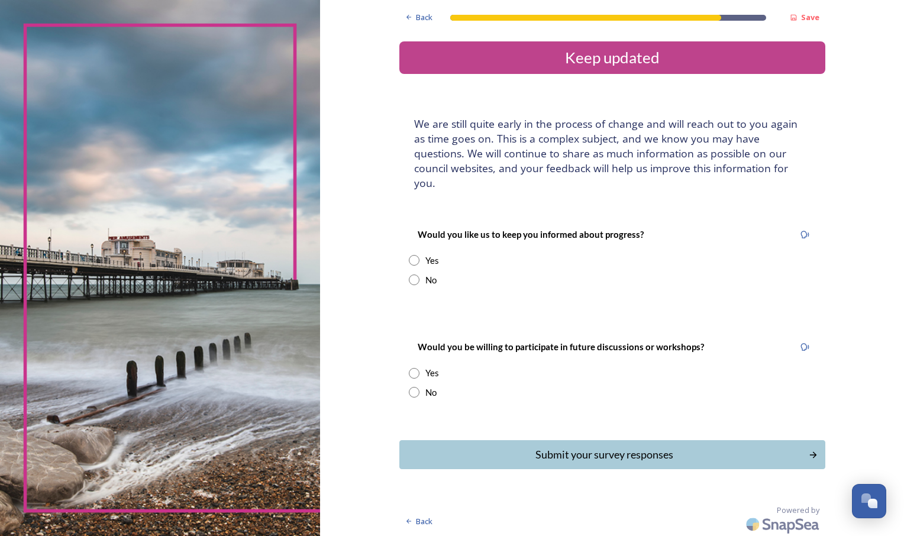
click at [410, 255] on input "radio" at bounding box center [414, 260] width 11 height 11
radio input "true"
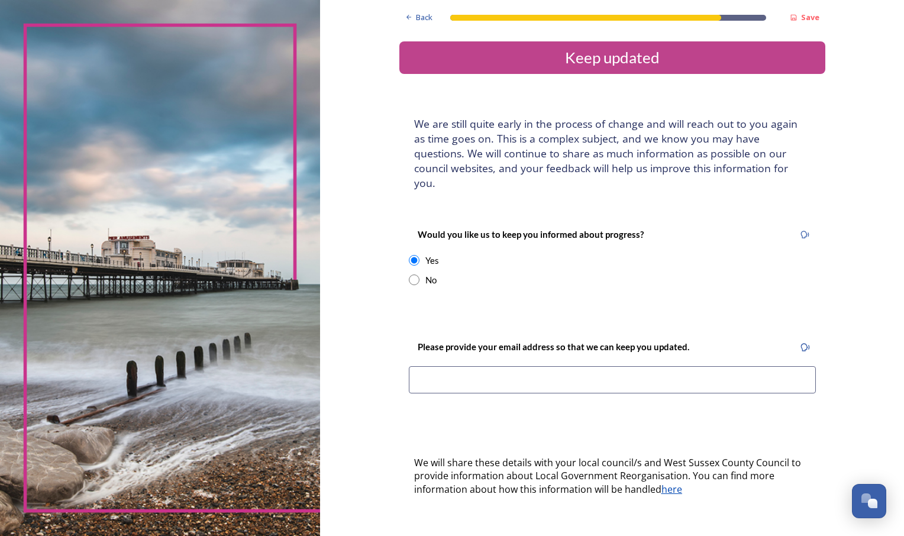
click at [478, 366] on input at bounding box center [612, 379] width 407 height 27
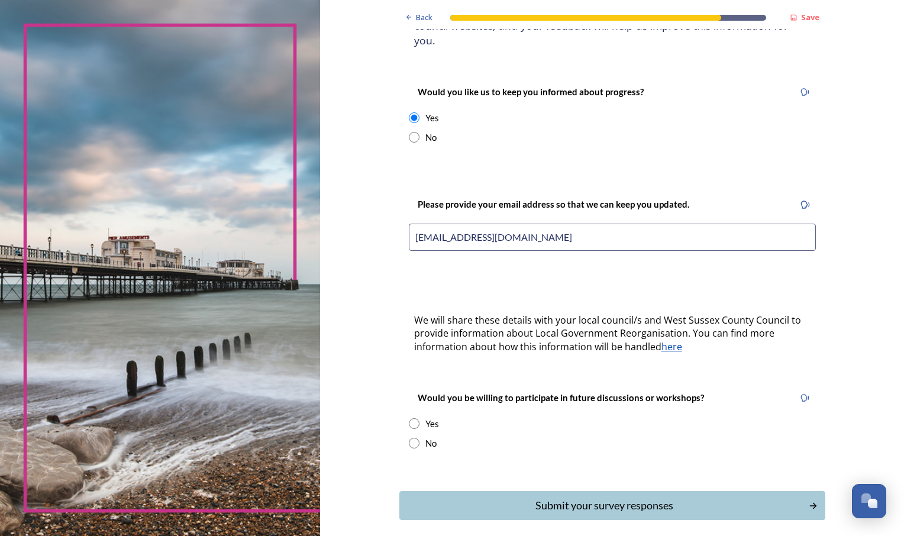
scroll to position [181, 0]
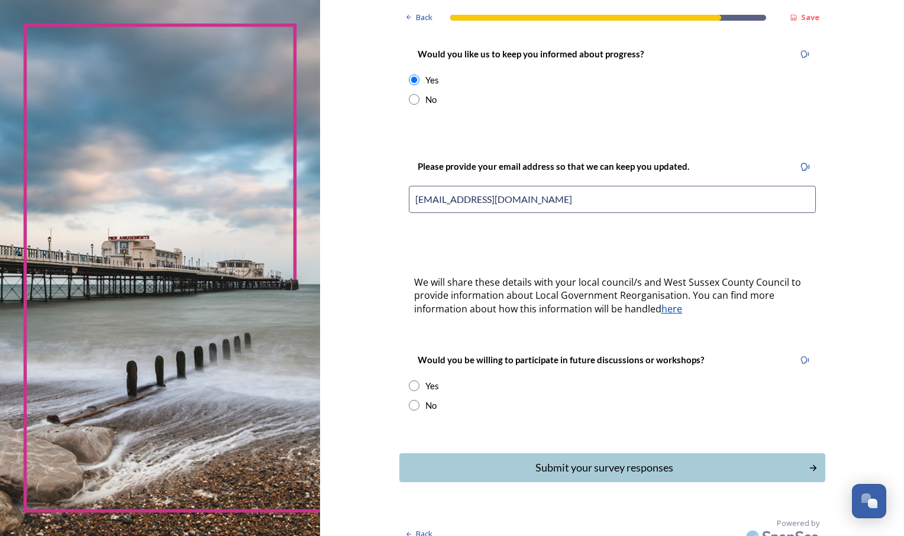
type input "[EMAIL_ADDRESS][DOMAIN_NAME]"
click at [413, 381] on input "radio" at bounding box center [414, 386] width 11 height 11
radio input "true"
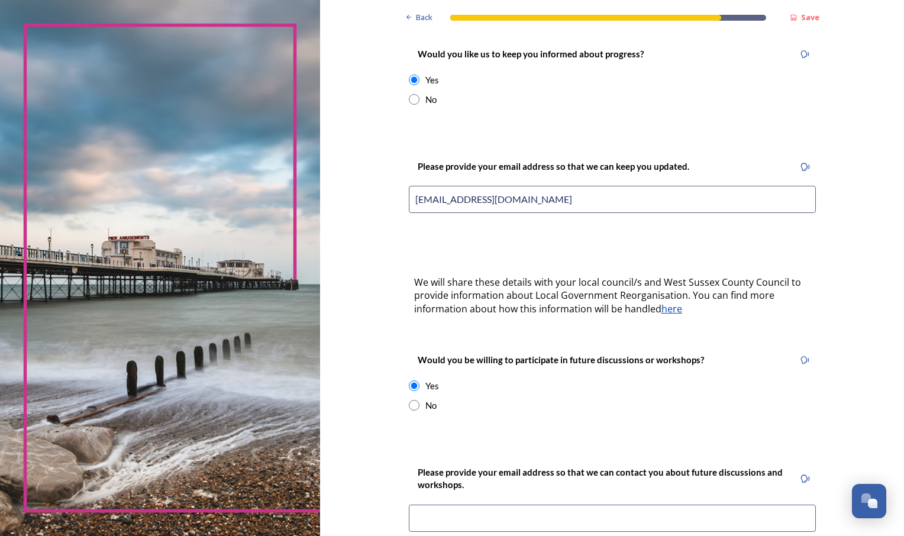
drag, startPoint x: 541, startPoint y: 183, endPoint x: 378, endPoint y: 192, distance: 163.6
click at [378, 192] on div "Back Save Keep updated We are still quite early in the process of change and wi…" at bounding box center [612, 288] width 584 height 938
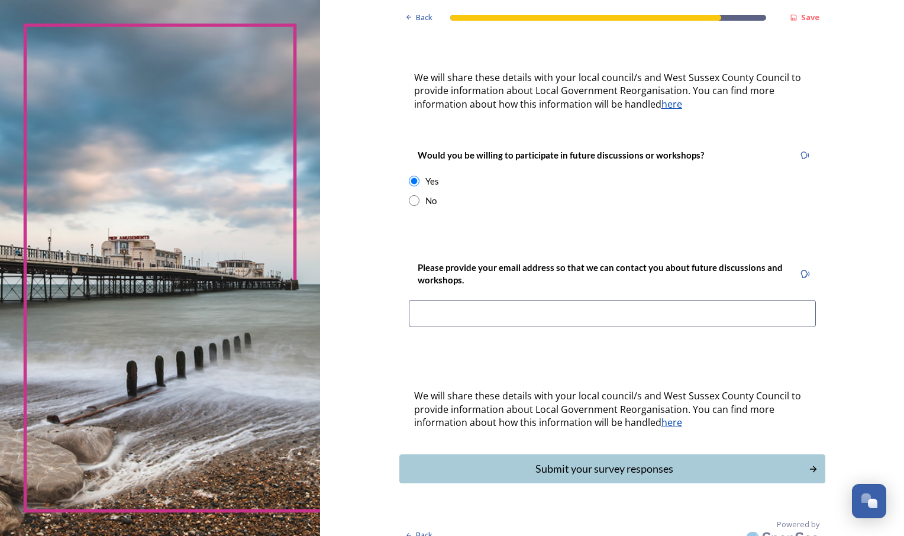
scroll to position [387, 0]
click at [472, 299] on input at bounding box center [612, 312] width 407 height 27
paste input "[EMAIL_ADDRESS][DOMAIN_NAME]"
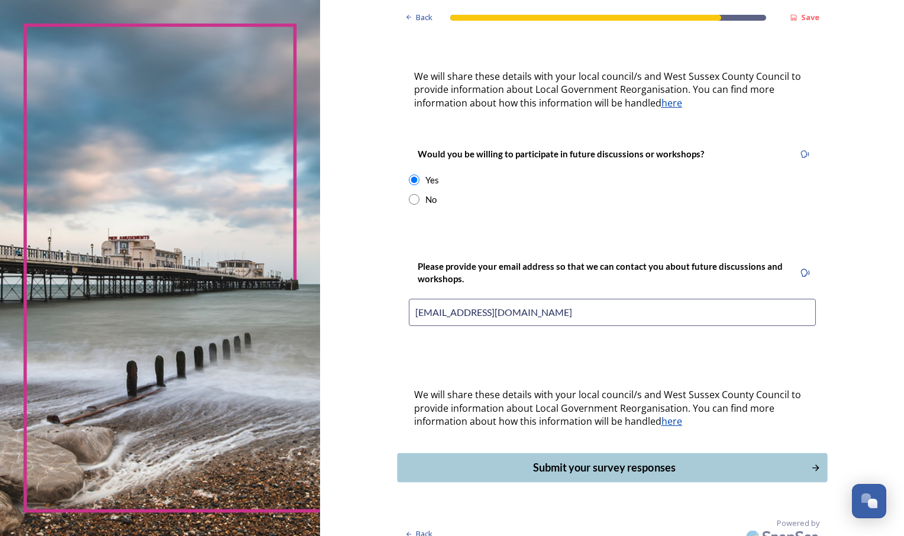
type input "[EMAIL_ADDRESS][DOMAIN_NAME]"
click at [616, 460] on div "Submit your survey responses" at bounding box center [604, 468] width 401 height 16
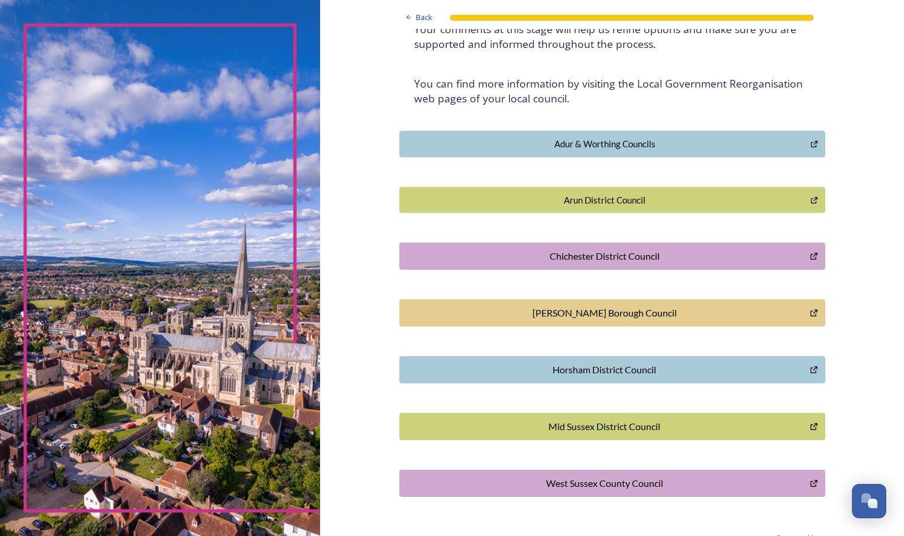
scroll to position [226, 0]
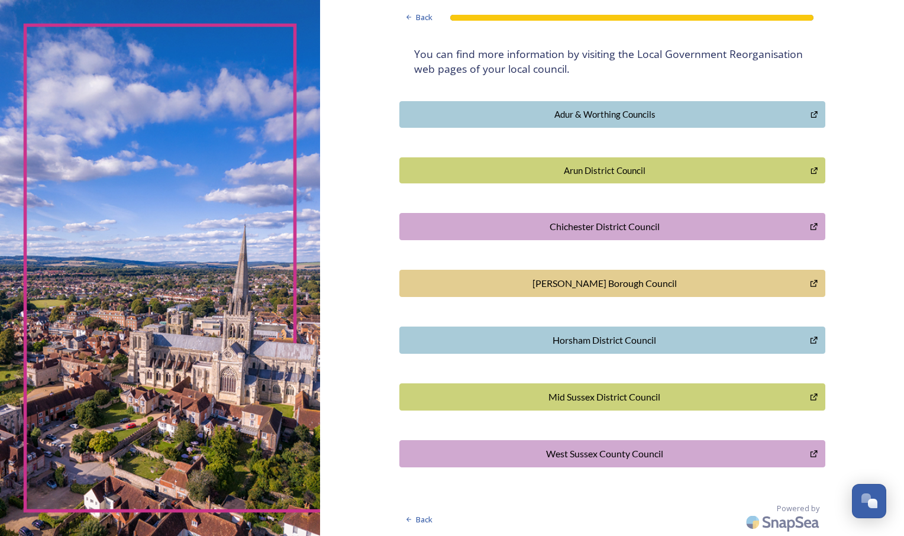
click at [632, 401] on div "Mid Sussex District Council" at bounding box center [605, 397] width 398 height 14
